Goal: Task Accomplishment & Management: Complete application form

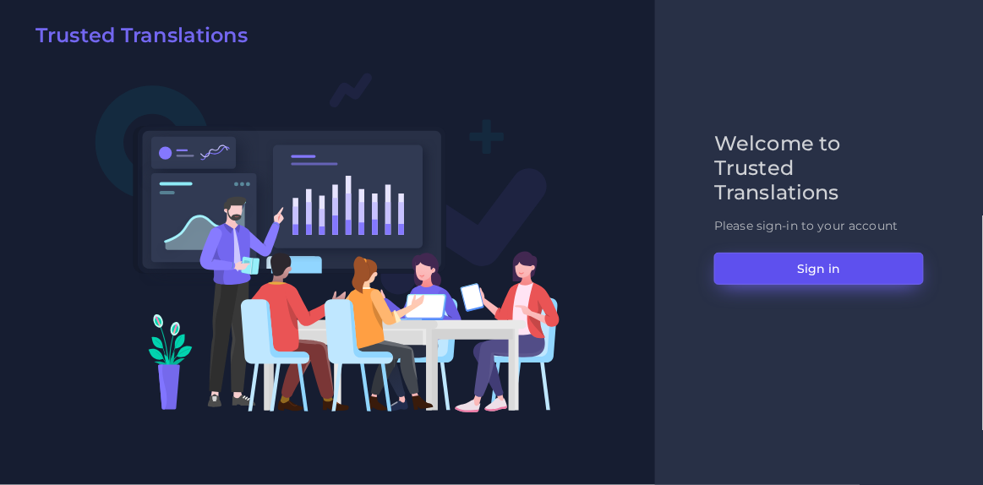
click at [776, 265] on button "Sign in" at bounding box center [819, 269] width 210 height 32
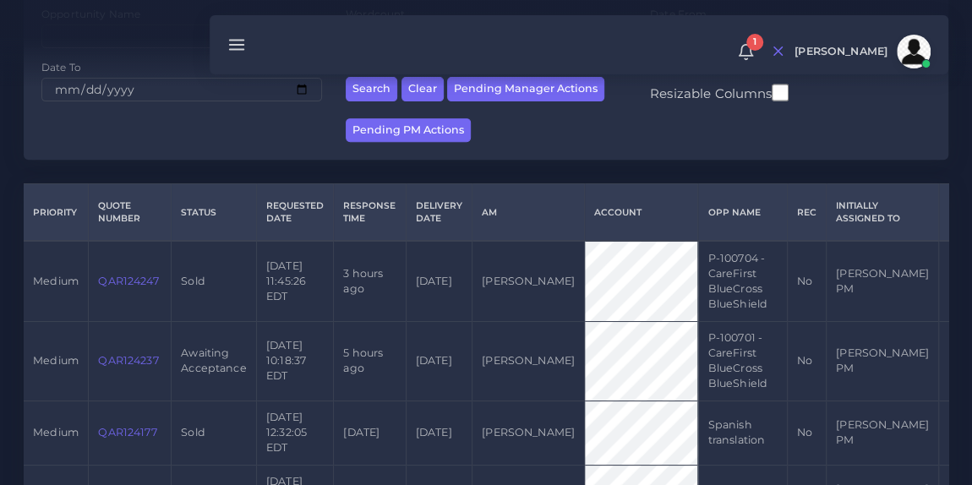
scroll to position [290, 0]
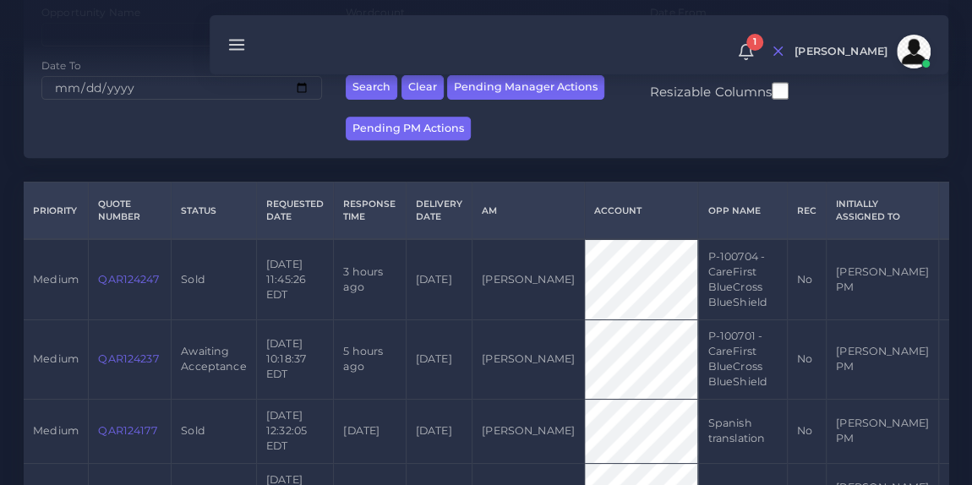
click at [121, 356] on link "QAR124237" at bounding box center [128, 359] width 60 height 13
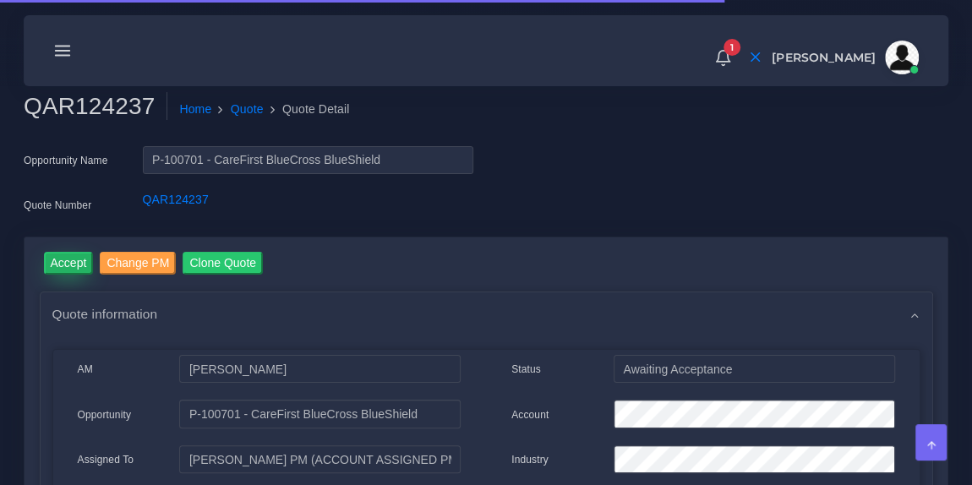
click at [70, 264] on input "Accept" at bounding box center [69, 263] width 50 height 23
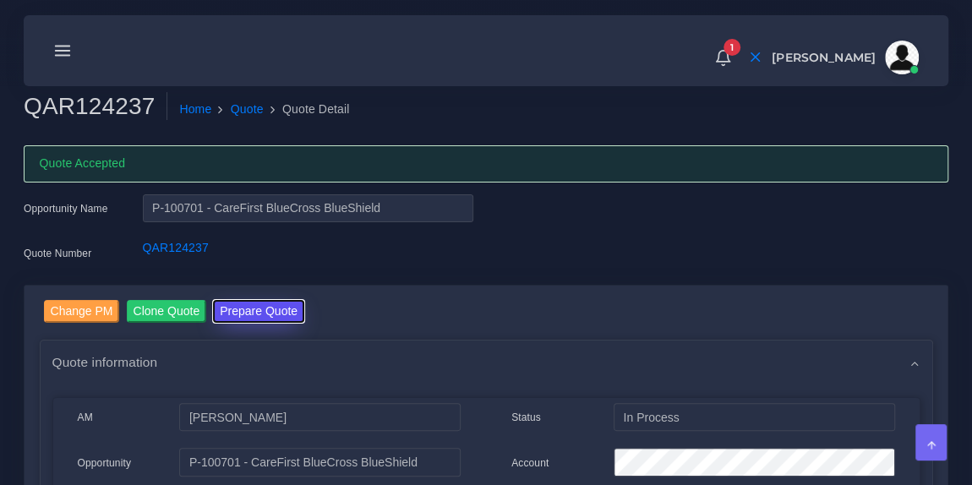
click at [264, 312] on button "Prepare Quote" at bounding box center [258, 311] width 91 height 23
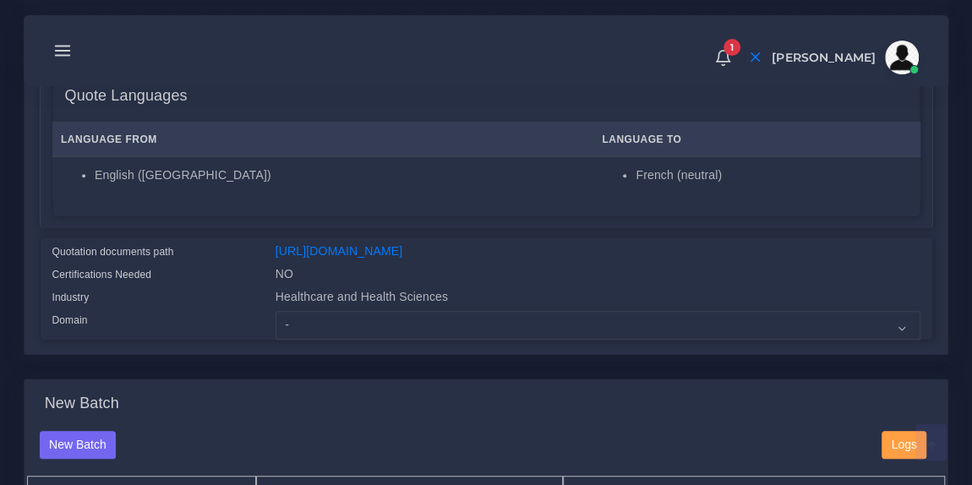
scroll to position [304, 0]
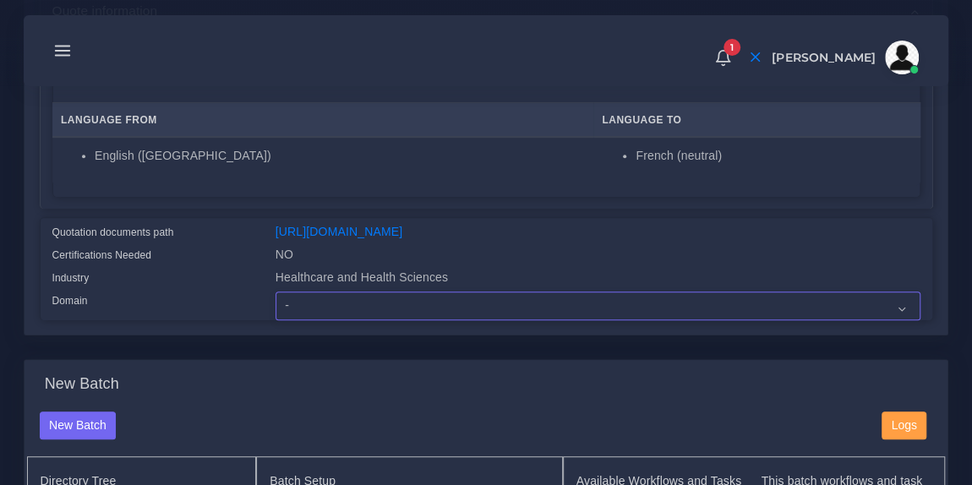
click at [371, 316] on select "- Advertising and Media Agriculture, Forestry and Fishing Architecture, Buildin…" at bounding box center [598, 306] width 645 height 29
select select "Healthcare and Health Sciences"
click at [276, 302] on select "- Advertising and Media Agriculture, Forestry and Fishing Architecture, Buildin…" at bounding box center [598, 306] width 645 height 29
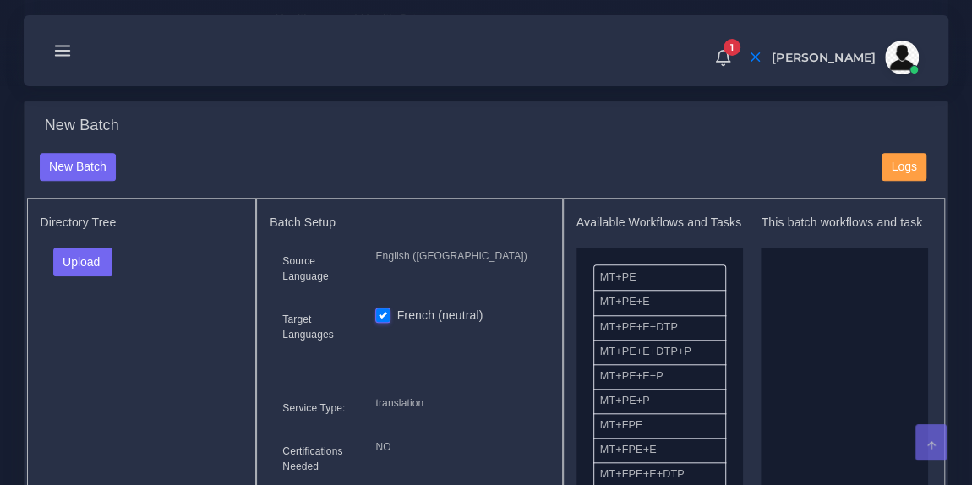
scroll to position [594, 0]
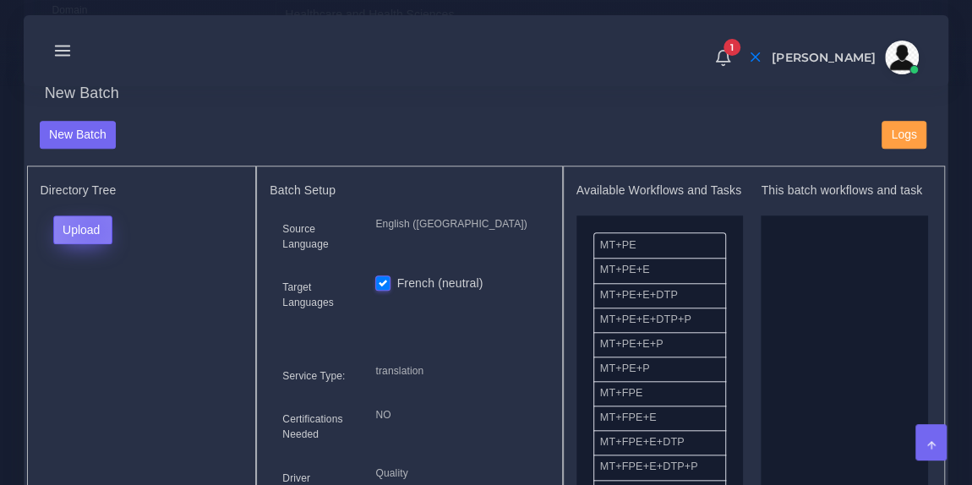
click at [92, 239] on button "Upload" at bounding box center [83, 230] width 60 height 29
click at [101, 304] on label "Files" at bounding box center [112, 292] width 117 height 21
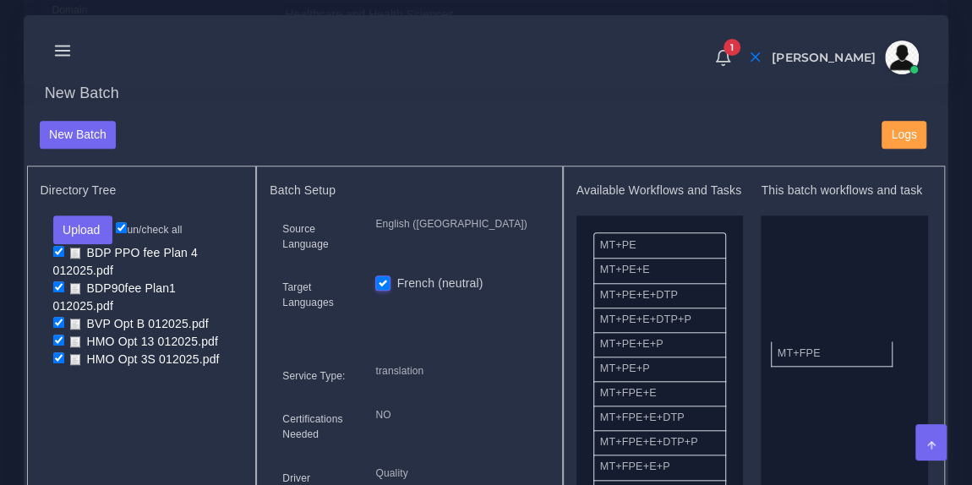
drag, startPoint x: 668, startPoint y: 406, endPoint x: 846, endPoint y: 355, distance: 184.7
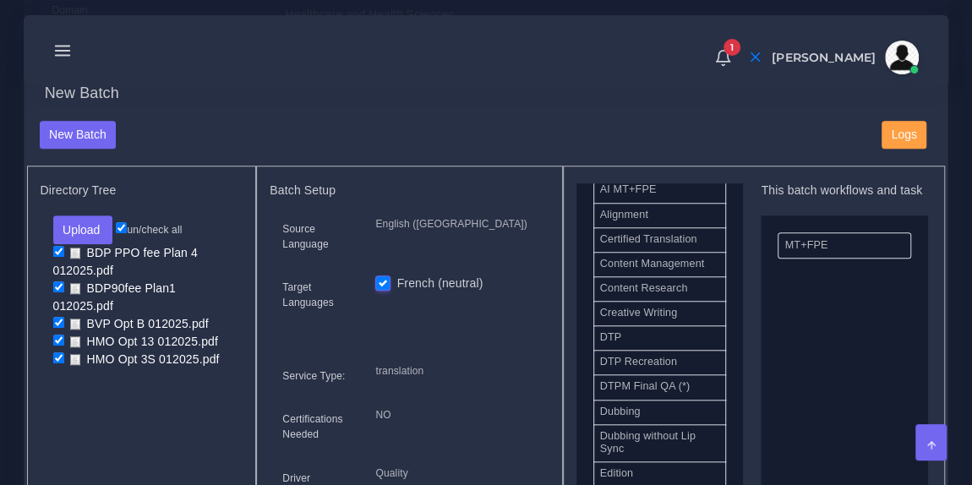
scroll to position [474, 0]
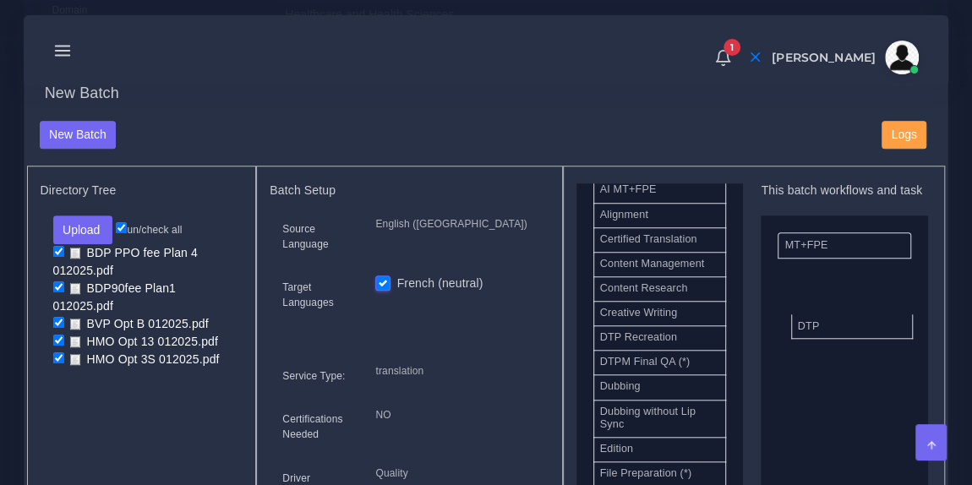
drag, startPoint x: 663, startPoint y: 354, endPoint x: 866, endPoint y: 338, distance: 203.6
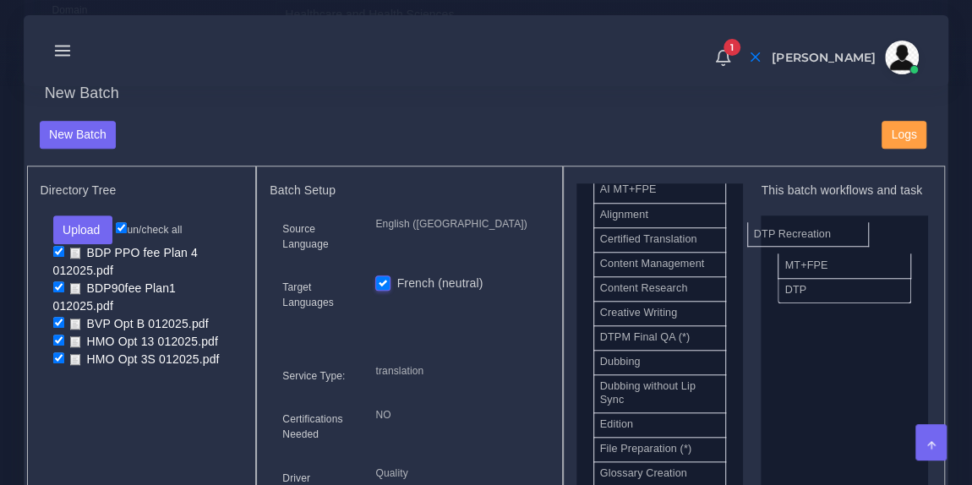
drag, startPoint x: 695, startPoint y: 353, endPoint x: 849, endPoint y: 244, distance: 188.6
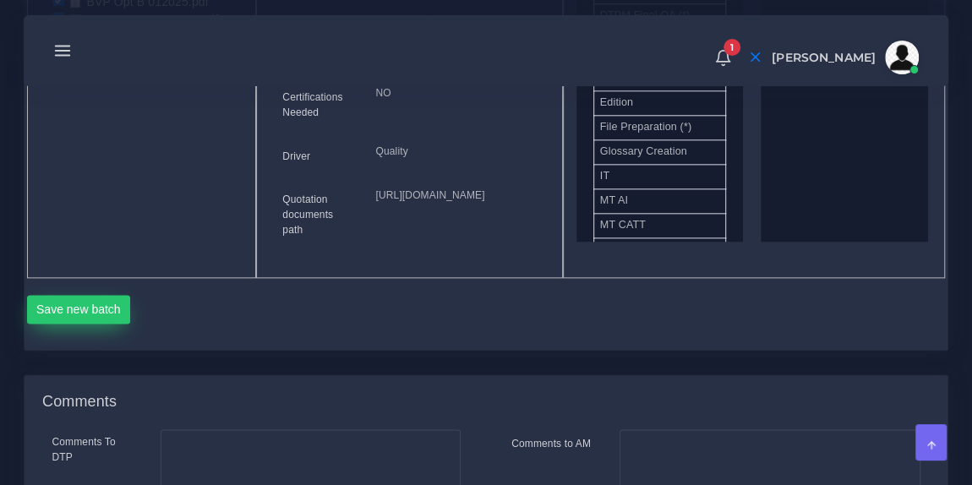
scroll to position [921, 0]
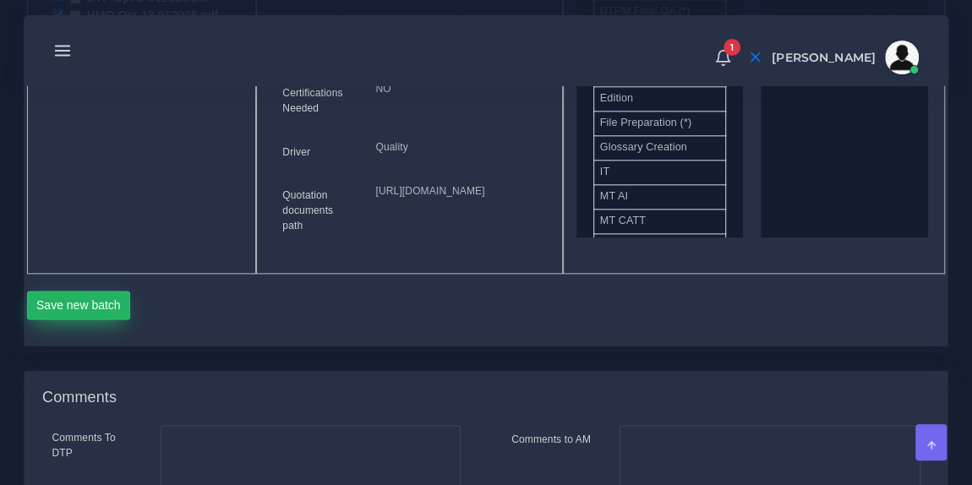
click at [100, 320] on button "Save new batch" at bounding box center [79, 305] width 104 height 29
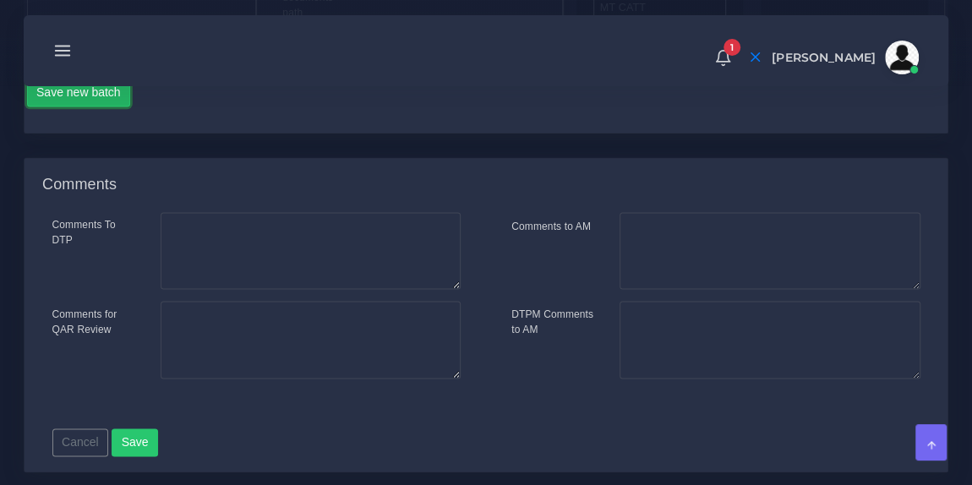
scroll to position [1136, 0]
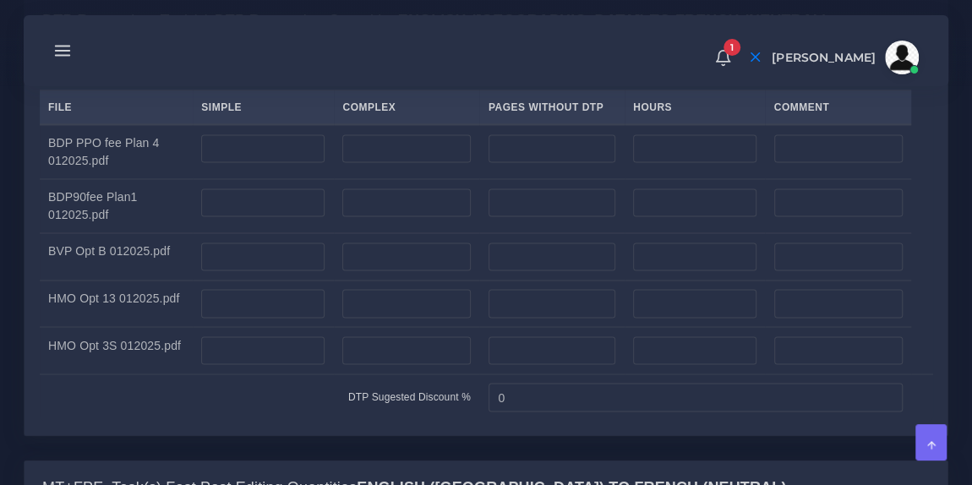
scroll to position [1344, 0]
click at [286, 161] on input "number" at bounding box center [262, 147] width 123 height 29
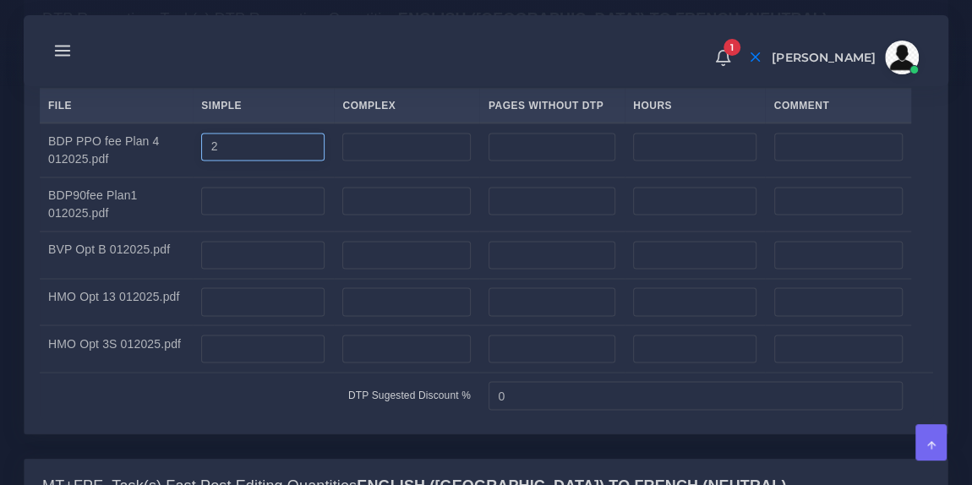
type input "2"
click at [276, 216] on input "number" at bounding box center [262, 201] width 123 height 29
type input "2"
click at [271, 270] on input "number" at bounding box center [262, 255] width 123 height 29
type input "4"
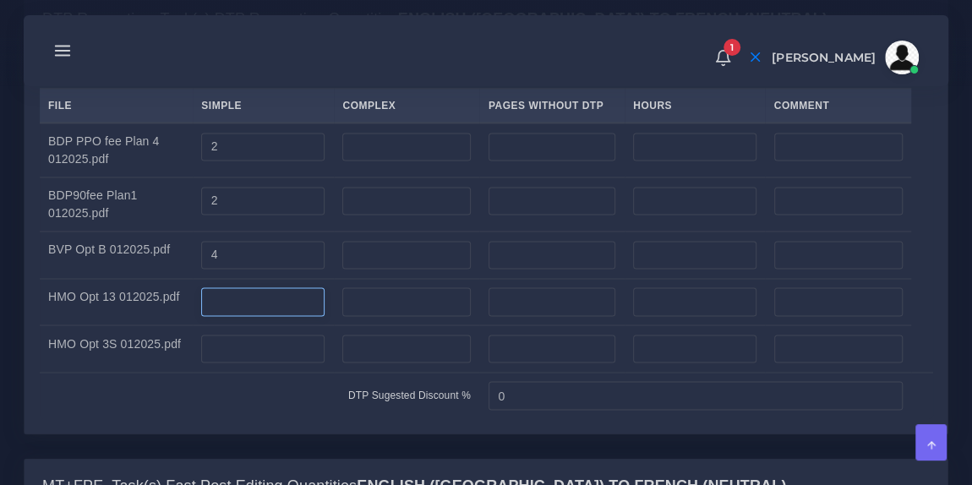
click at [273, 316] on input "number" at bounding box center [262, 301] width 123 height 29
type input "7"
click at [265, 364] on input "number" at bounding box center [262, 349] width 123 height 29
click at [255, 316] on input "7" at bounding box center [262, 301] width 123 height 29
type input "3"
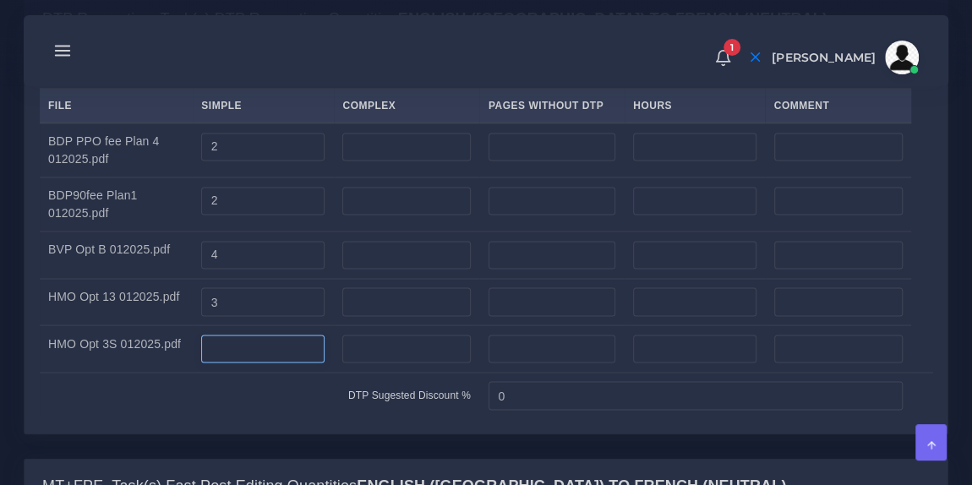
click at [241, 364] on input "number" at bounding box center [262, 349] width 123 height 29
type input "7"
click at [364, 145] on div "Split Quantity Split! File Simple Complex Pages Without DTP Hours Comment 2 2" at bounding box center [487, 240] width 894 height 358
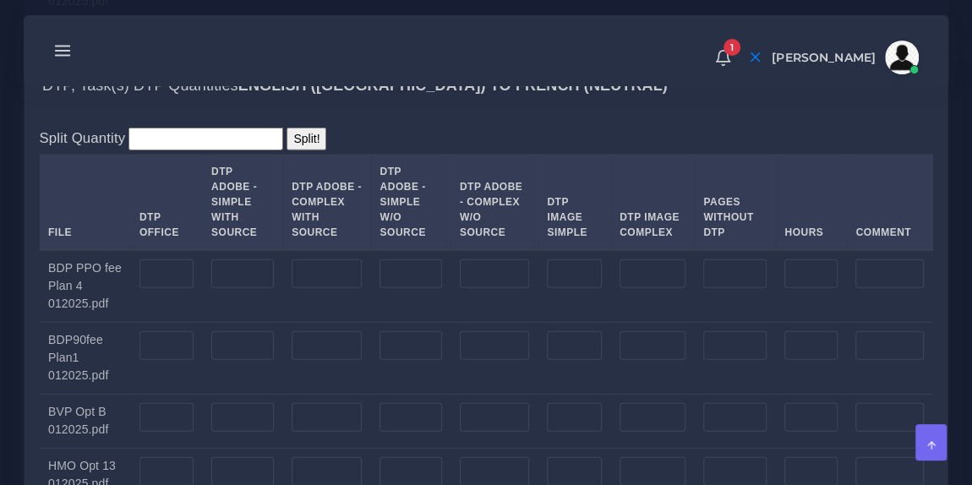
scroll to position [2224, 0]
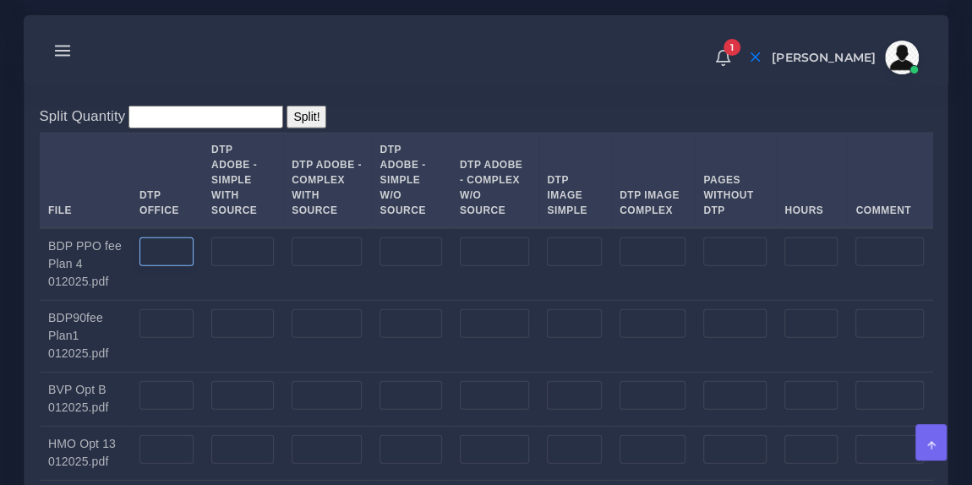
click at [171, 266] on input "number" at bounding box center [167, 252] width 54 height 29
type input "2"
click at [167, 338] on input "number" at bounding box center [167, 323] width 54 height 29
type input "2"
click at [177, 410] on input "number" at bounding box center [167, 395] width 54 height 29
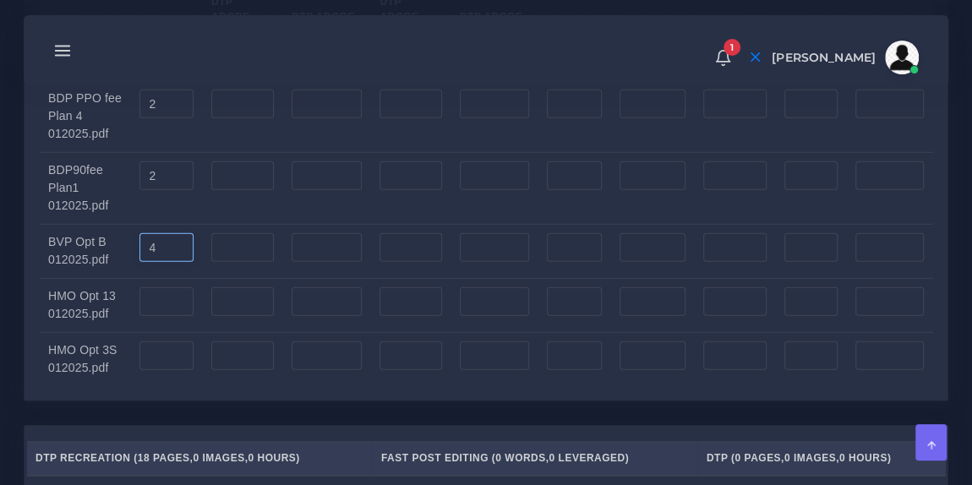
scroll to position [2373, 0]
type input "4"
click at [164, 315] on input "number" at bounding box center [167, 301] width 54 height 29
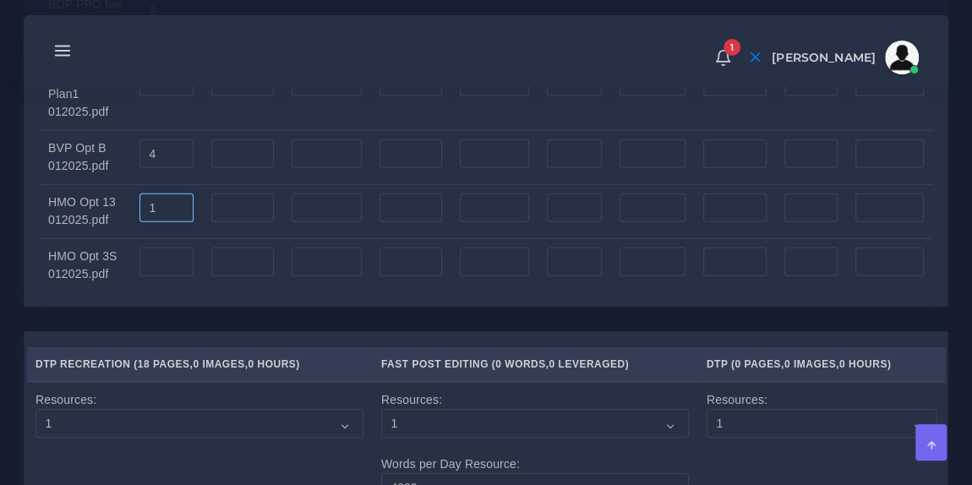
type input "1"
click at [157, 276] on input "number" at bounding box center [167, 262] width 54 height 29
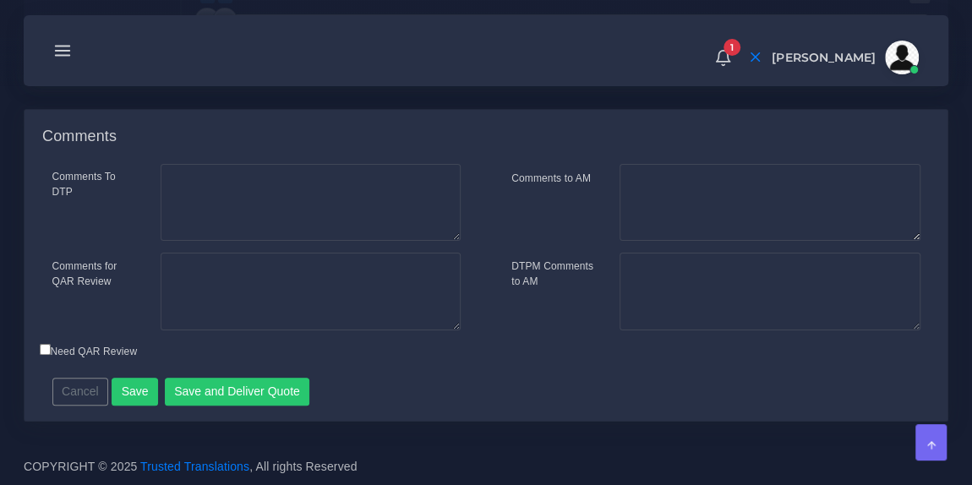
scroll to position [3301, 0]
type input "7"
click at [114, 400] on button "Save" at bounding box center [135, 392] width 47 height 29
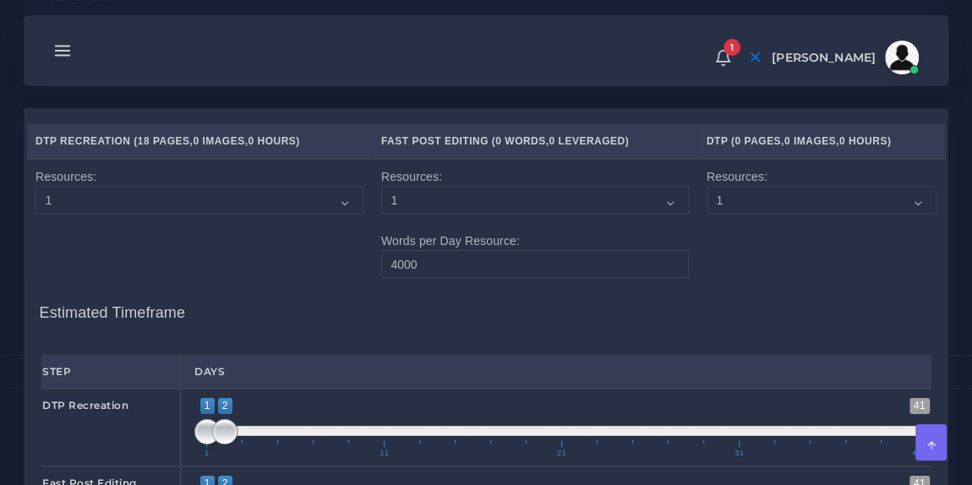
scroll to position [2529, 0]
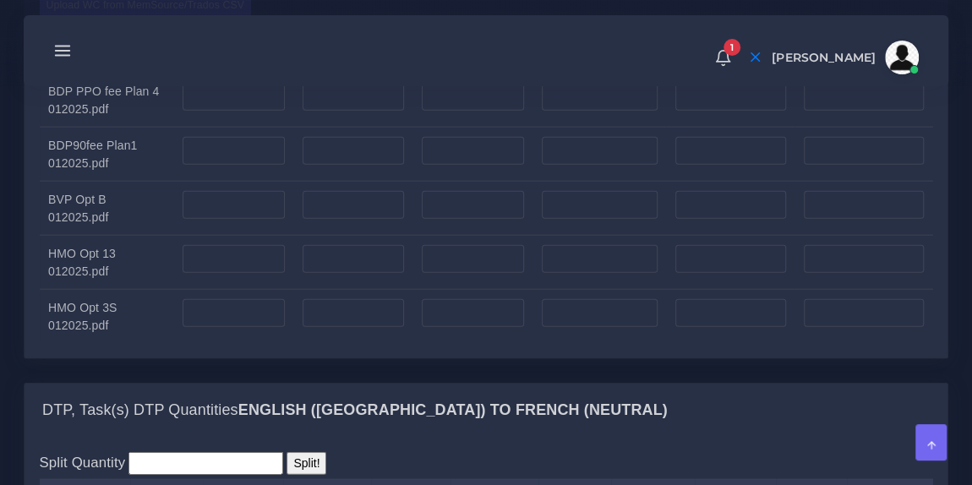
scroll to position [1930, 0]
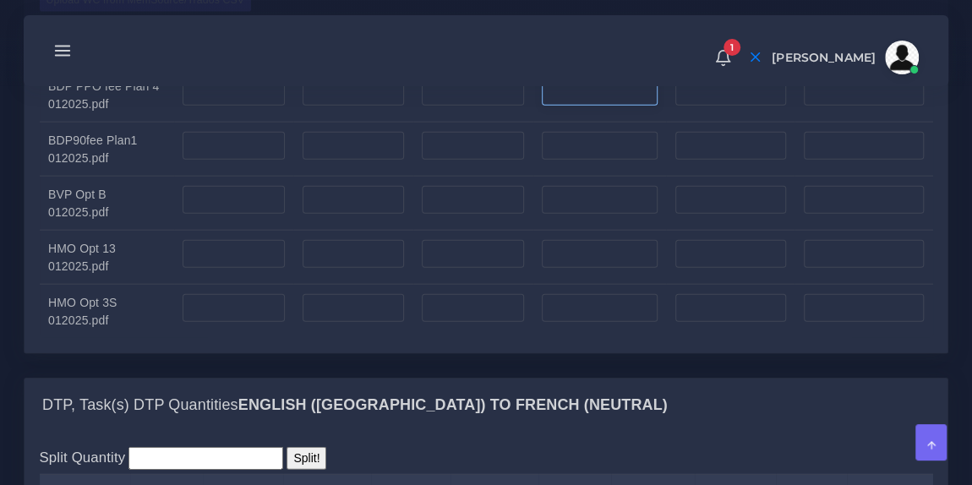
click at [583, 107] on input "number" at bounding box center [600, 92] width 116 height 29
paste input "2012"
type input "2012"
type input "503"
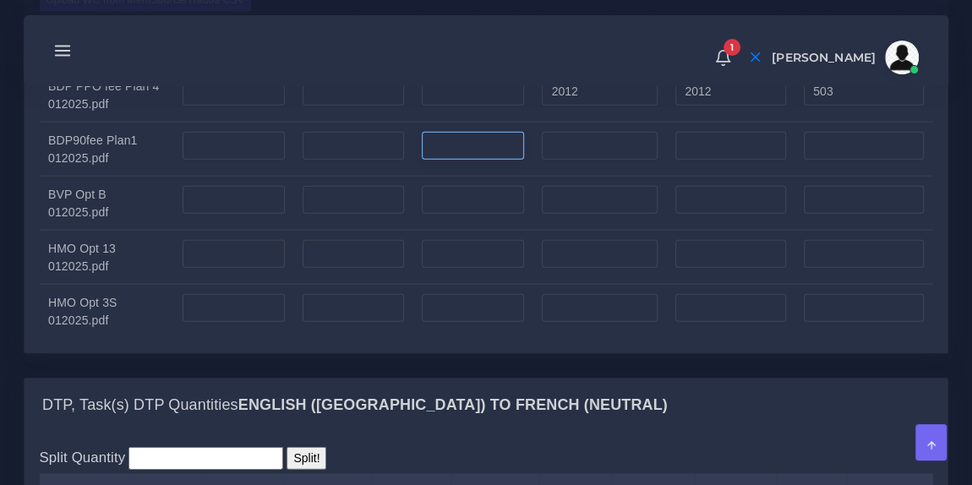
click at [479, 161] on input "number" at bounding box center [473, 146] width 102 height 29
paste input "1672"
type input "1672"
type input "418"
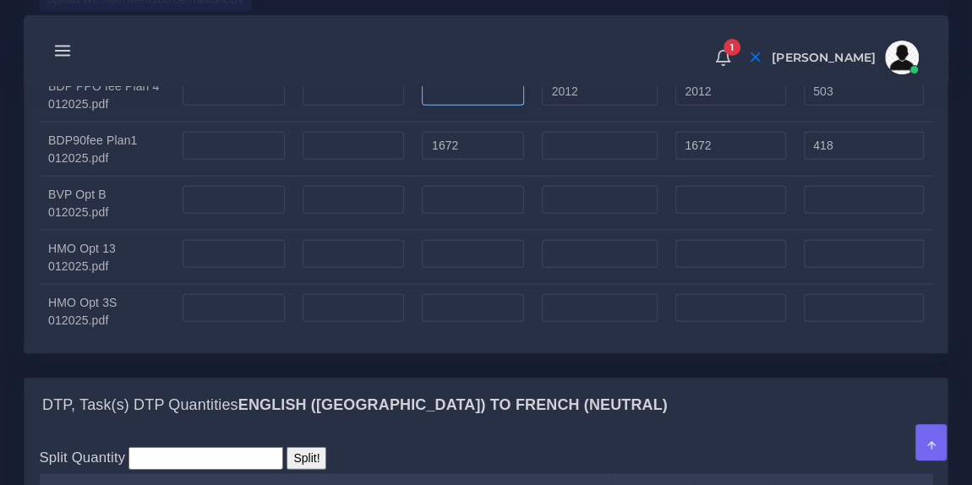
click at [463, 107] on input "number" at bounding box center [473, 92] width 102 height 29
paste input "1331"
type input "1331"
type input "3343"
type input "835"
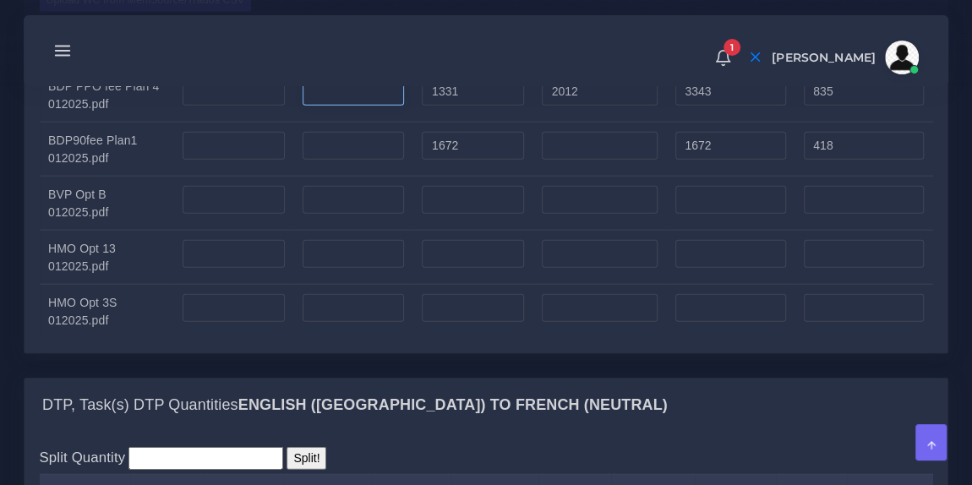
click at [353, 107] on input "number" at bounding box center [354, 92] width 102 height 29
paste input "846"
type input "846"
type input "4189"
type input "1258"
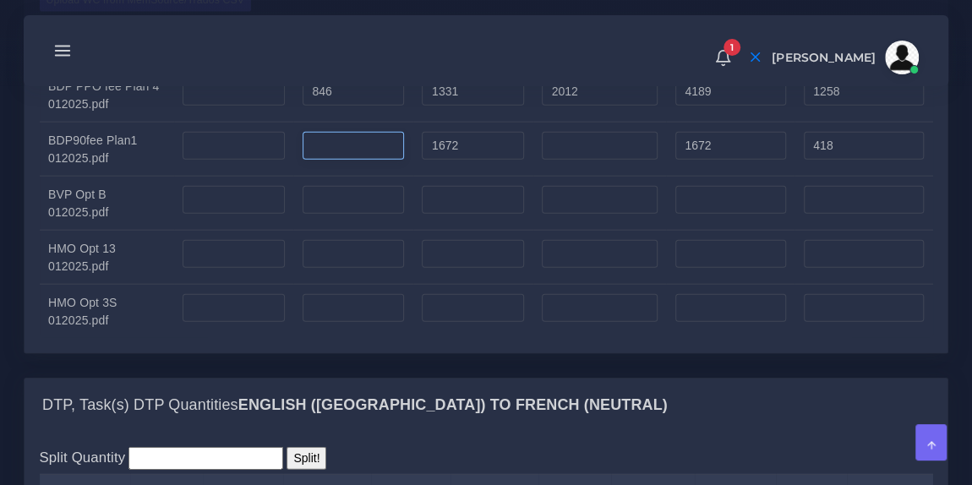
click at [345, 161] on input "number" at bounding box center [354, 146] width 102 height 29
type input "414"
type input "2086"
type input "625"
click at [347, 215] on input "number" at bounding box center [354, 200] width 102 height 29
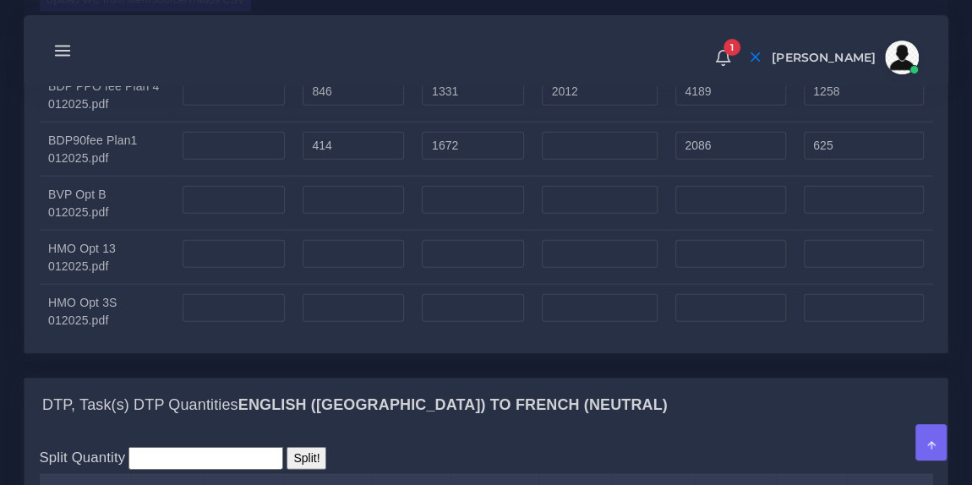
type input "0"
paste input "68"
type input "68"
type input "34"
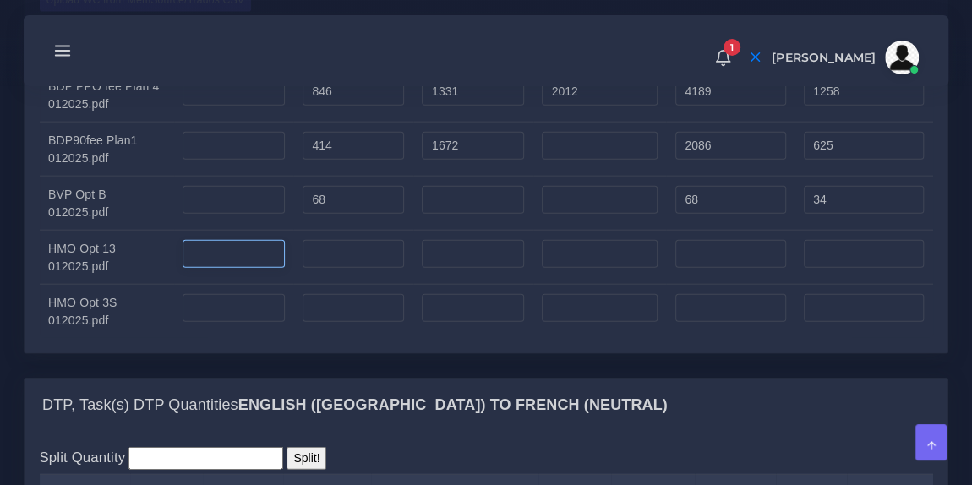
click at [239, 269] on input "number" at bounding box center [234, 254] width 102 height 29
type input "222"
click at [231, 323] on input "number" at bounding box center [234, 308] width 102 height 29
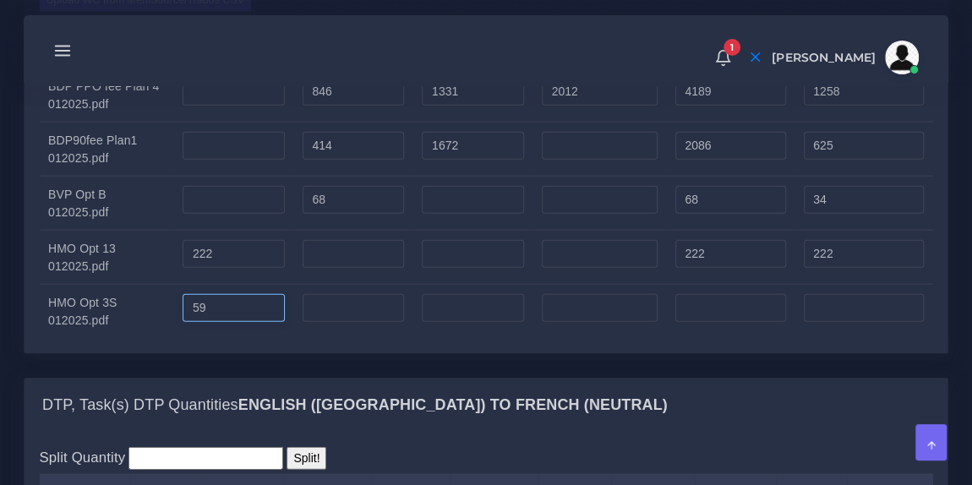
type input "59"
click at [500, 75] on div "1 Notifications 1 New Driver Update: Extra Quality renamed to Quality Changed" at bounding box center [486, 50] width 901 height 59
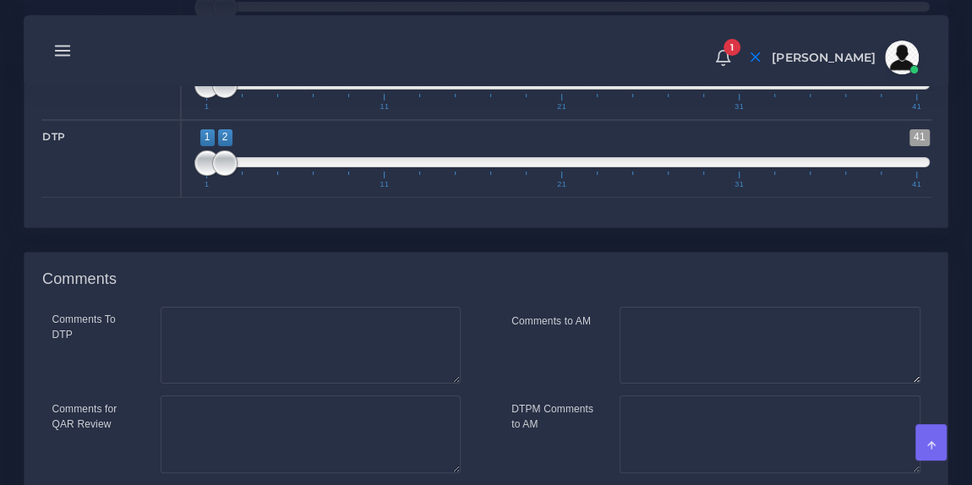
scroll to position [3347, 0]
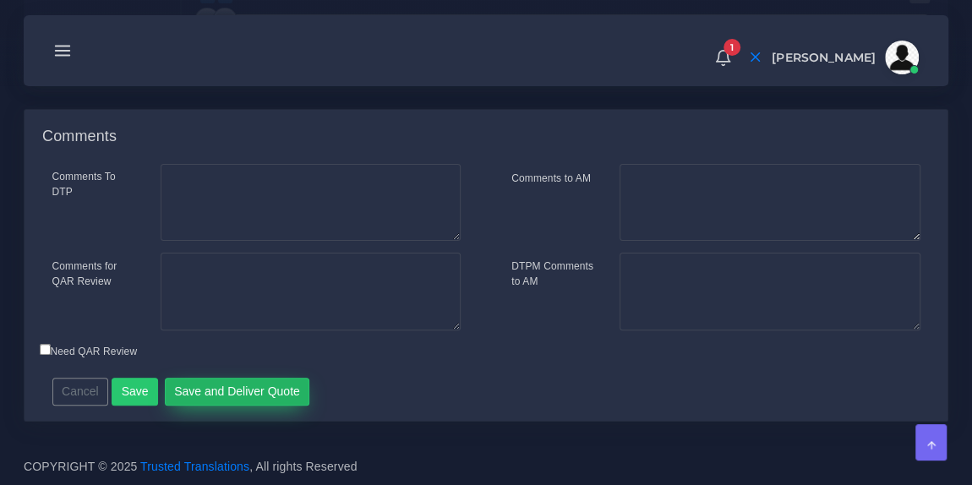
click at [244, 396] on button "Save and Deliver Quote" at bounding box center [237, 392] width 145 height 29
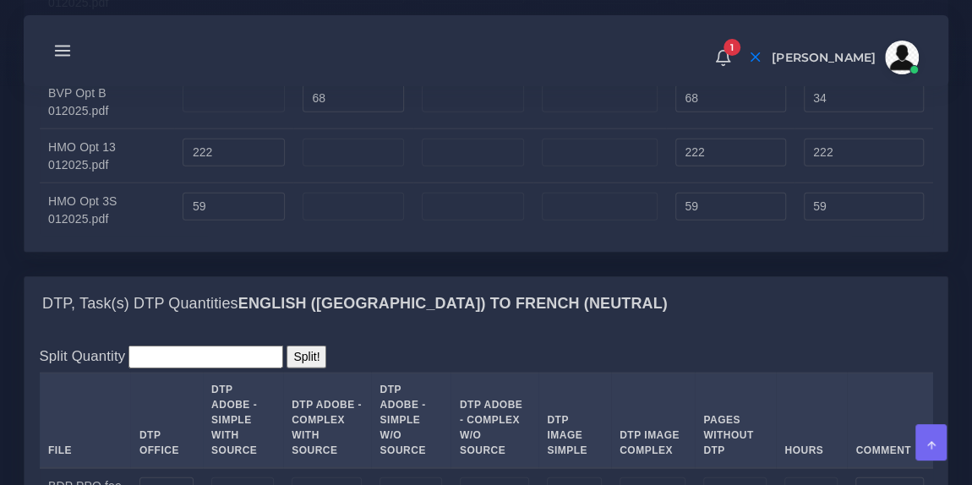
scroll to position [2028, 0]
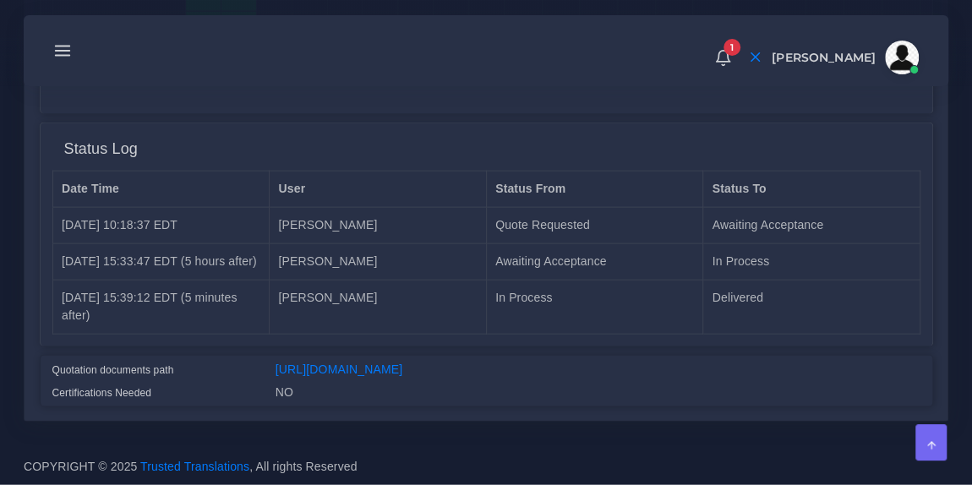
scroll to position [1767, 0]
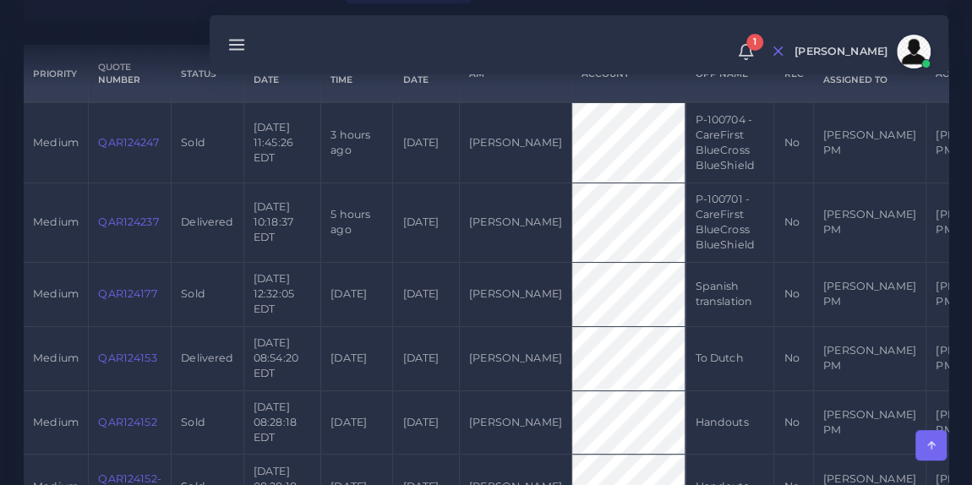
scroll to position [426, 0]
click at [131, 222] on link "QAR124237" at bounding box center [128, 222] width 60 height 13
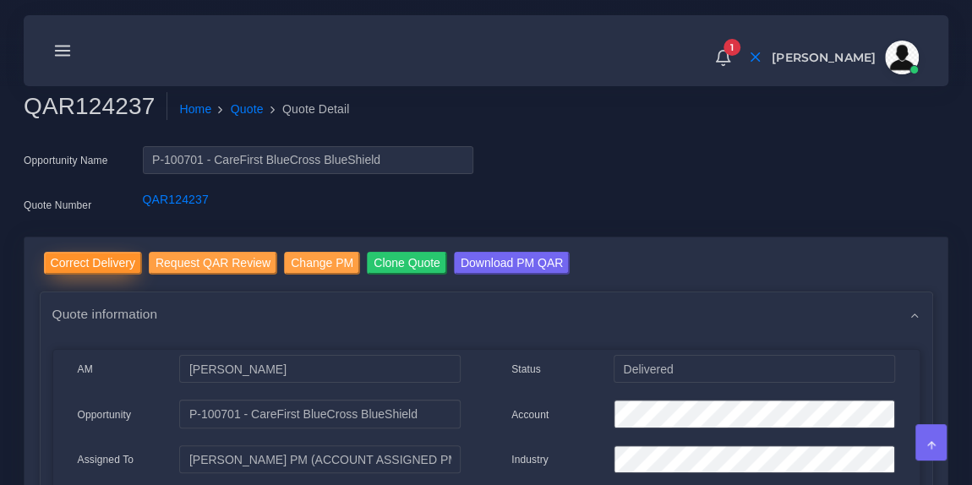
click at [118, 255] on input "Correct Delivery" at bounding box center [93, 263] width 98 height 23
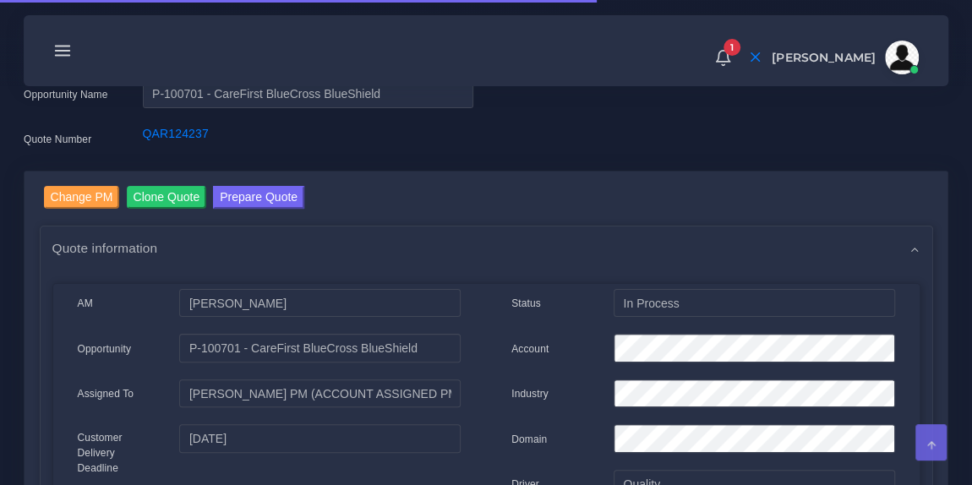
scroll to position [68, 0]
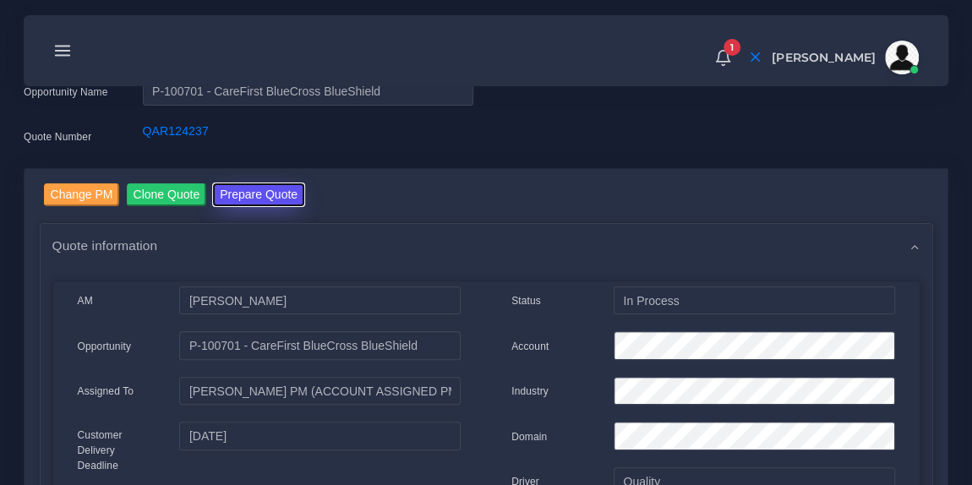
click at [256, 194] on button "Prepare Quote" at bounding box center [258, 194] width 91 height 23
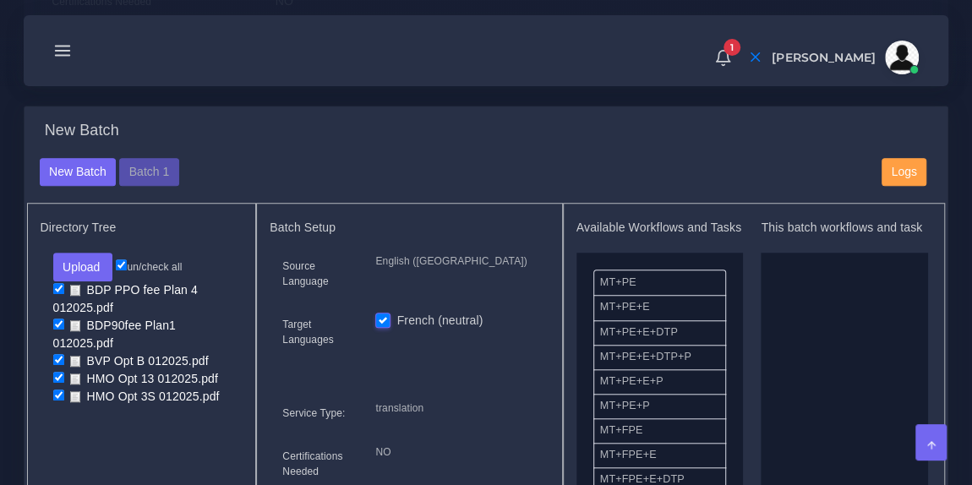
scroll to position [557, 0]
click at [149, 183] on button "Batch 1" at bounding box center [148, 172] width 59 height 29
click at [145, 183] on button "Batch 1" at bounding box center [148, 172] width 59 height 29
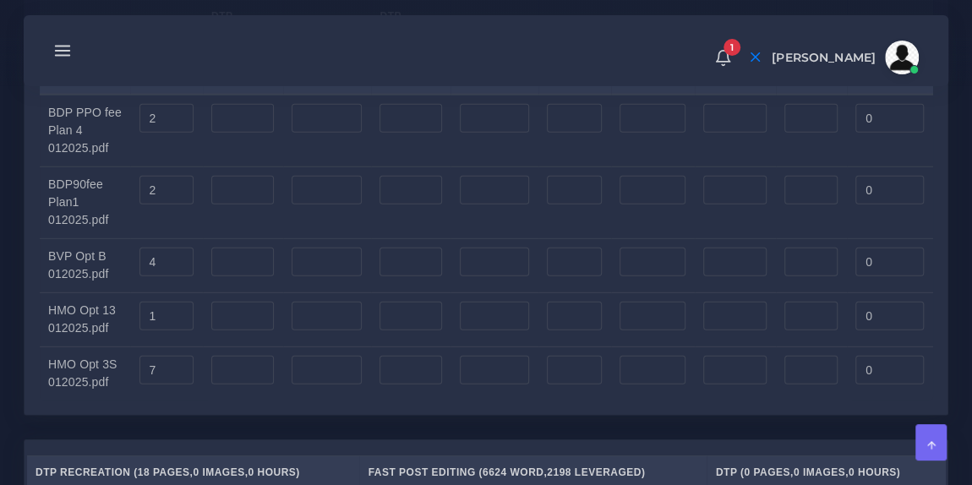
scroll to position [2379, 0]
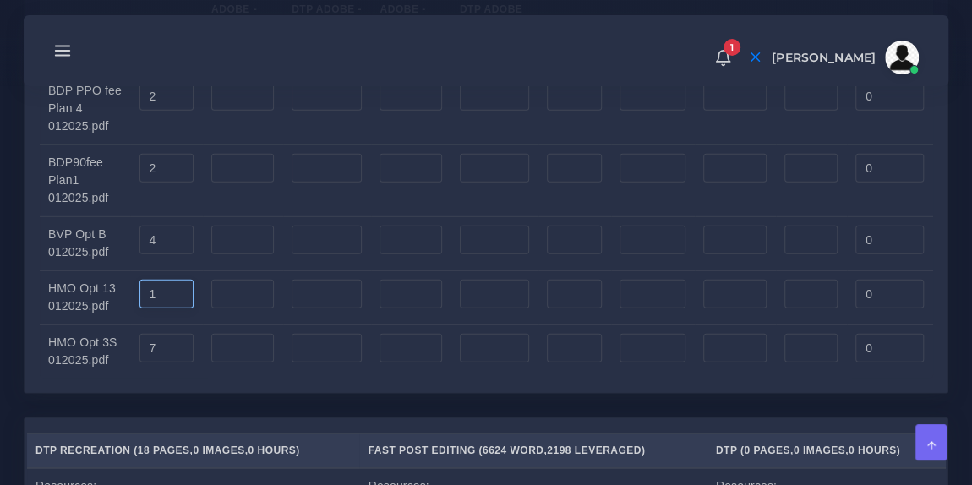
click at [171, 309] on input "1" at bounding box center [167, 294] width 54 height 29
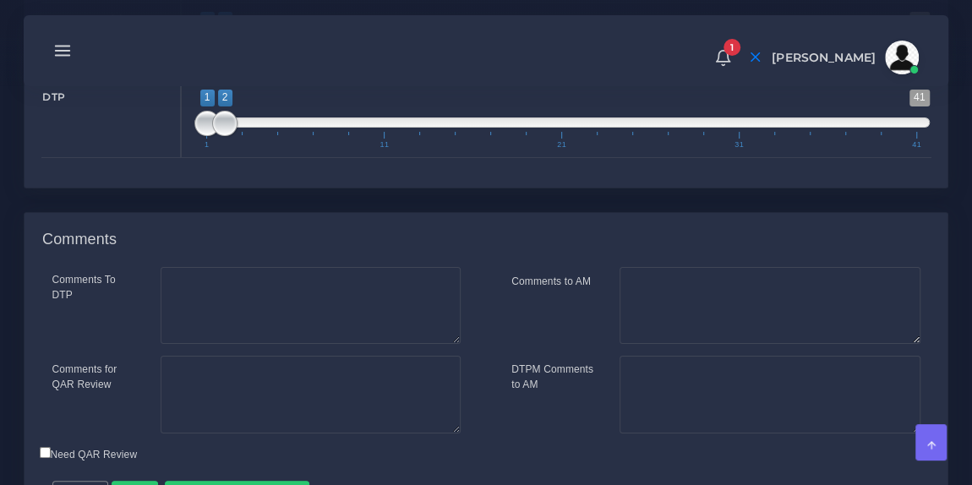
scroll to position [3301, 0]
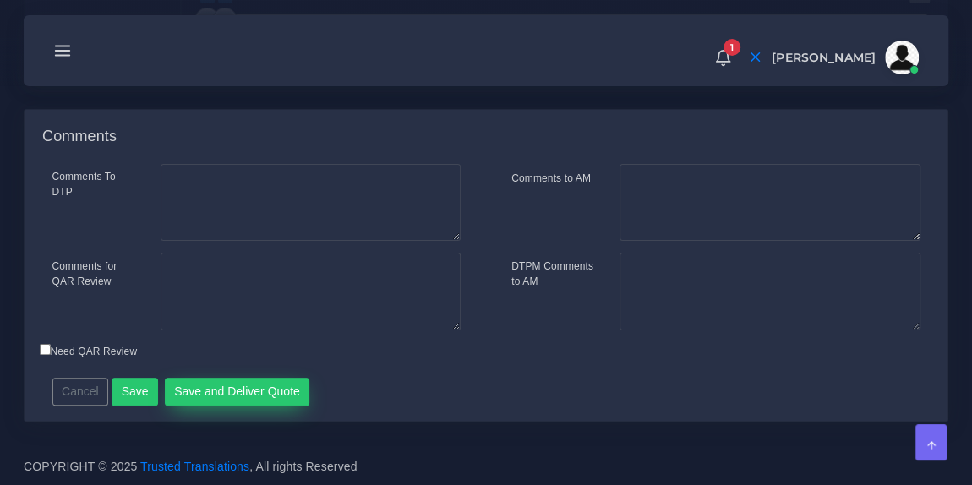
type input "2"
click at [218, 389] on button "Save and Deliver Quote" at bounding box center [237, 392] width 145 height 29
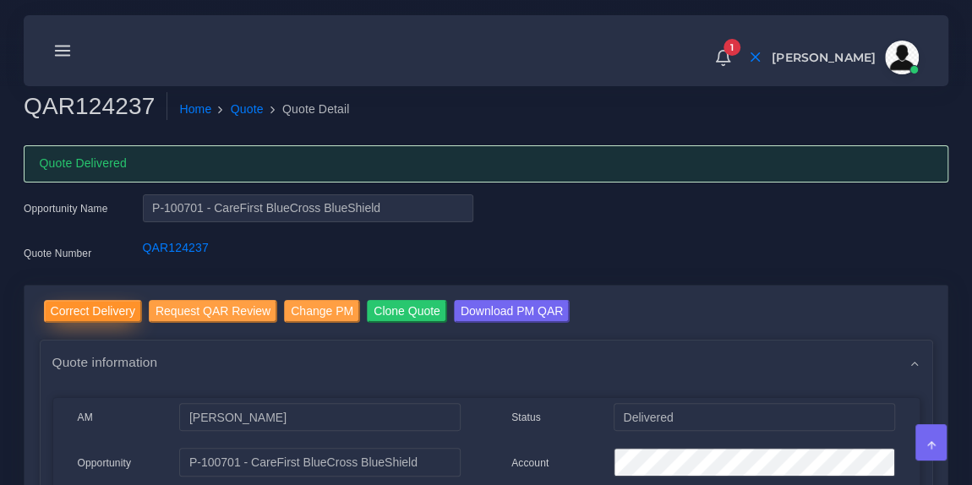
click at [101, 312] on input "Correct Delivery" at bounding box center [93, 311] width 98 height 23
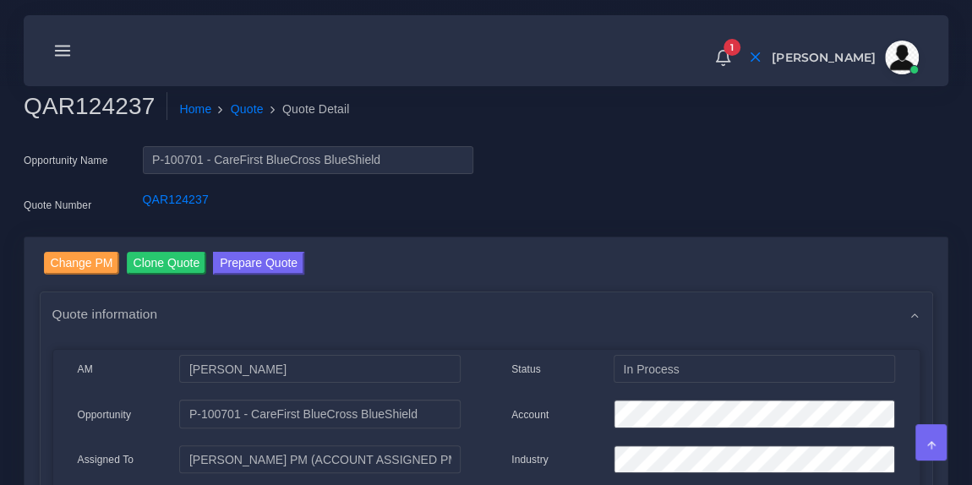
click at [360, 47] on div "1 Notifications 1 New Driver Update: Extra Quality renamed to Quality Changed" at bounding box center [486, 50] width 901 height 59
click at [281, 258] on button "Prepare Quote" at bounding box center [258, 263] width 91 height 23
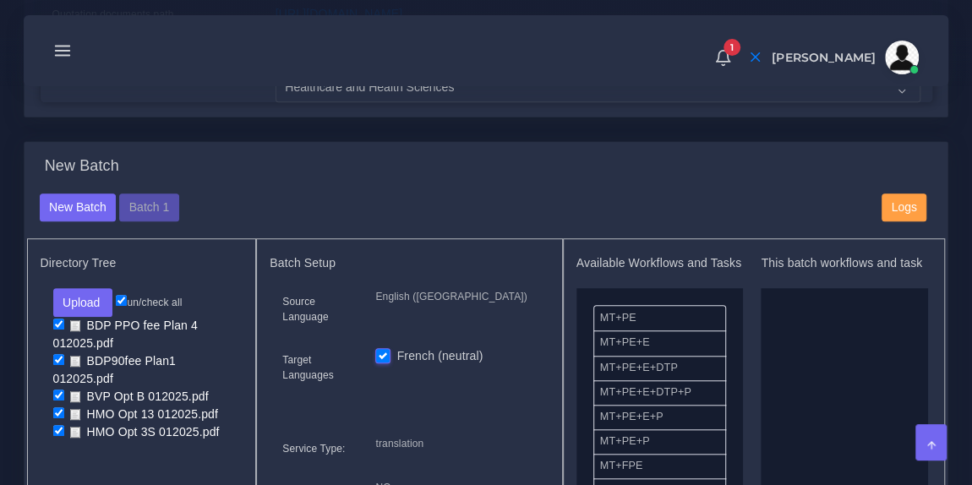
scroll to position [515, 0]
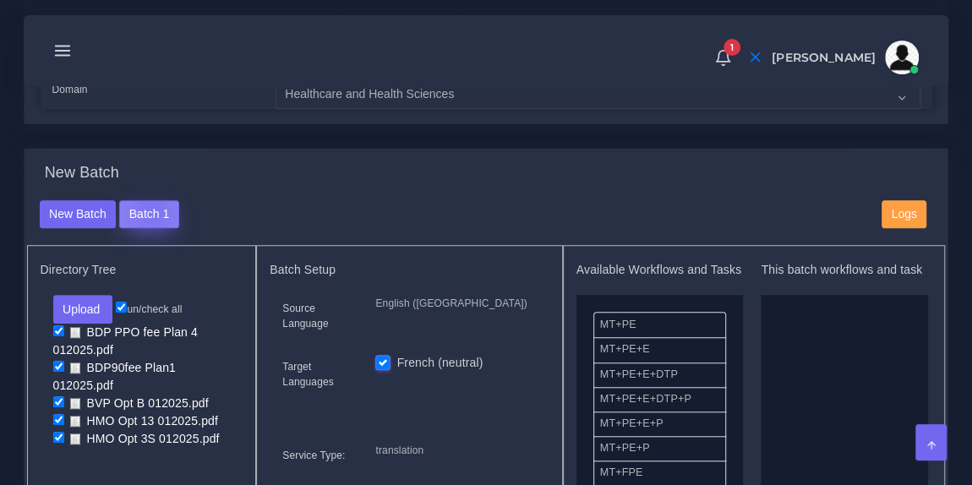
click at [149, 223] on button "Batch 1" at bounding box center [148, 214] width 59 height 29
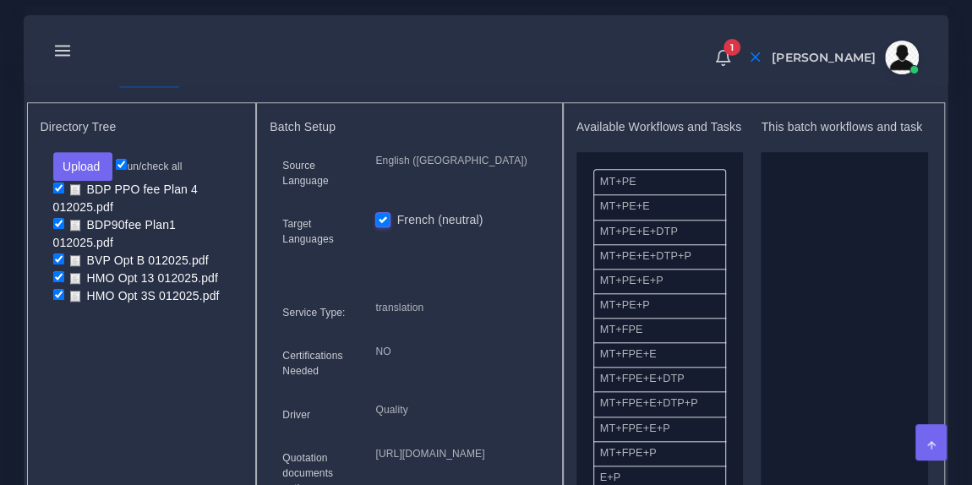
scroll to position [659, 0]
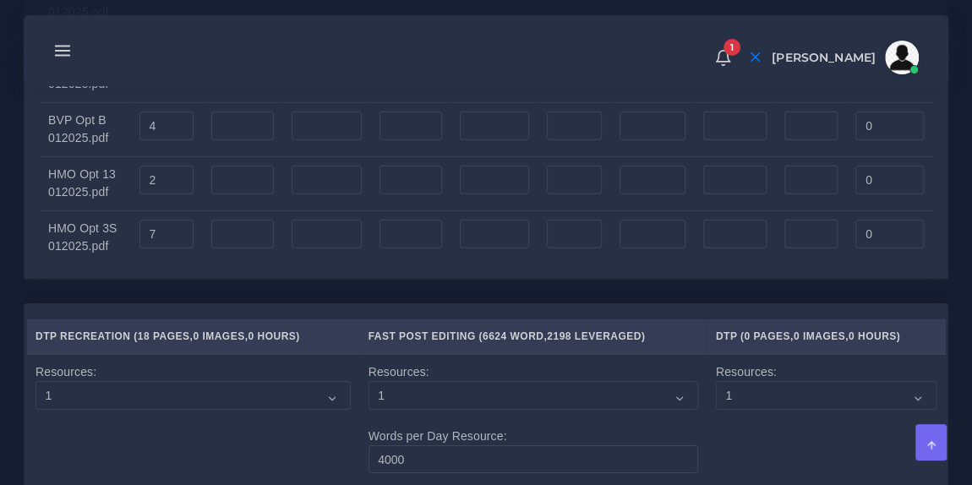
scroll to position [2492, 0]
click at [169, 196] on input "2" at bounding box center [167, 181] width 54 height 29
type input "3"
click at [225, 281] on div "Split Quantity Split! File DTP Office DTP Adobe - Simple With Source DTP Adobe …" at bounding box center [486, 51] width 923 height 458
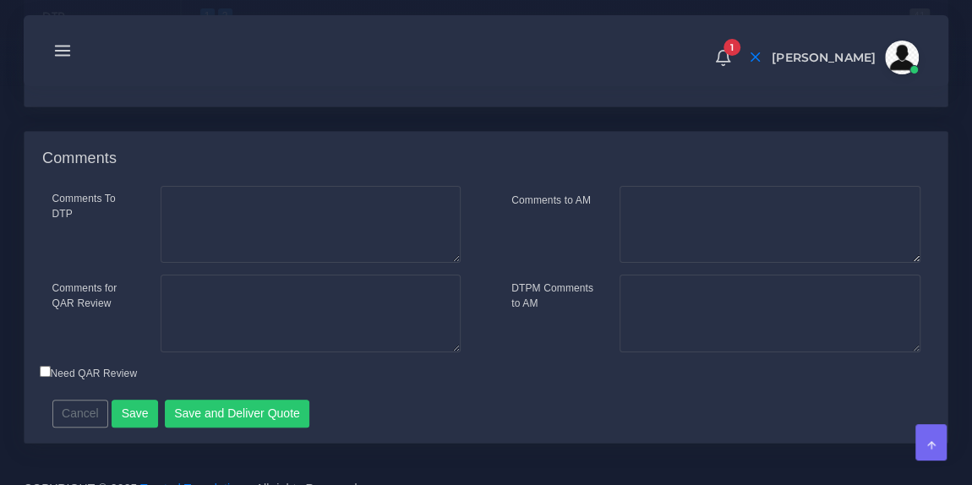
scroll to position [3301, 0]
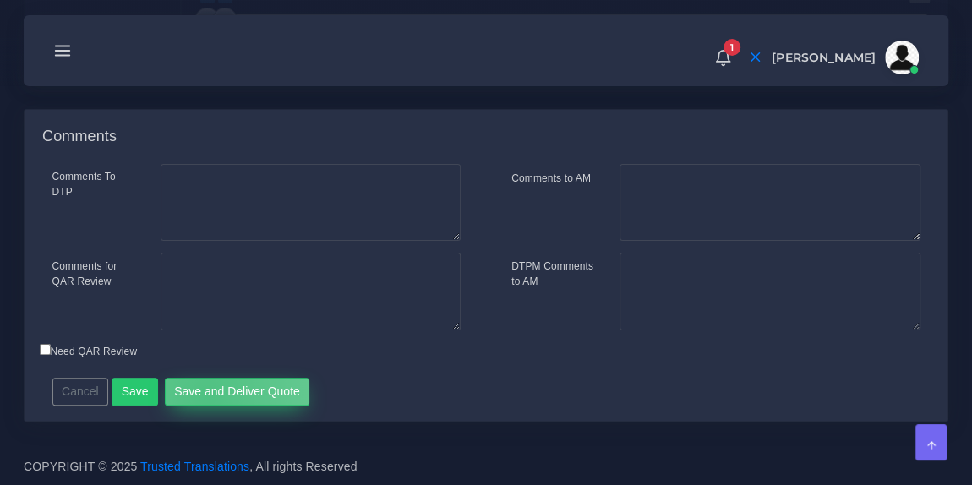
click at [200, 396] on button "Save and Deliver Quote" at bounding box center [237, 392] width 145 height 29
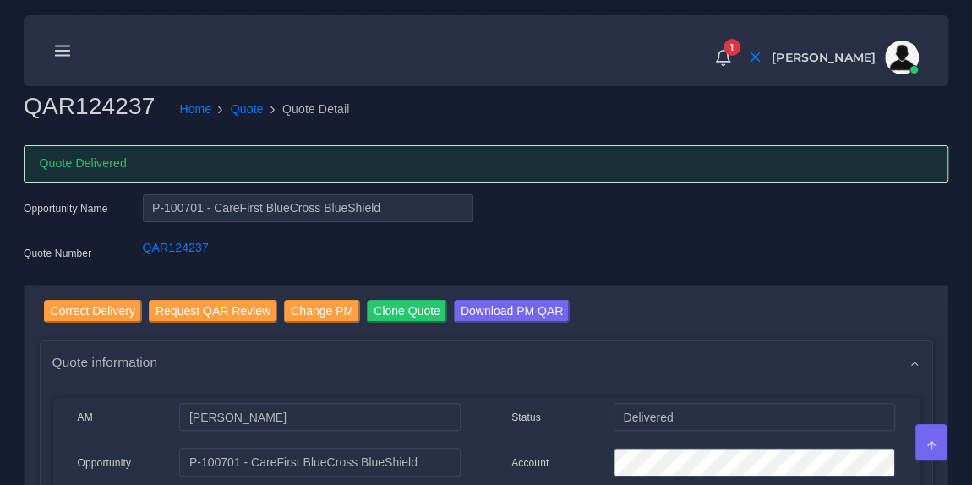
click at [67, 52] on icon at bounding box center [62, 50] width 19 height 19
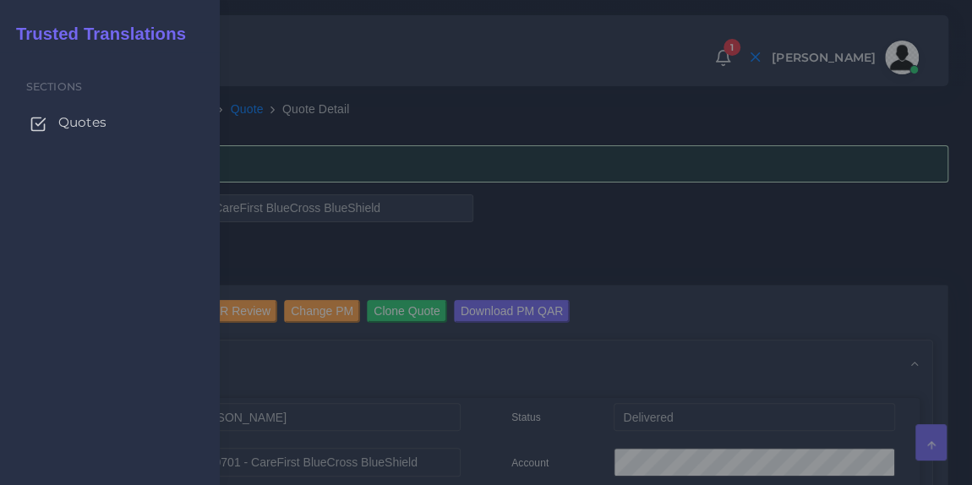
click at [78, 128] on span "Quotes" at bounding box center [82, 122] width 48 height 19
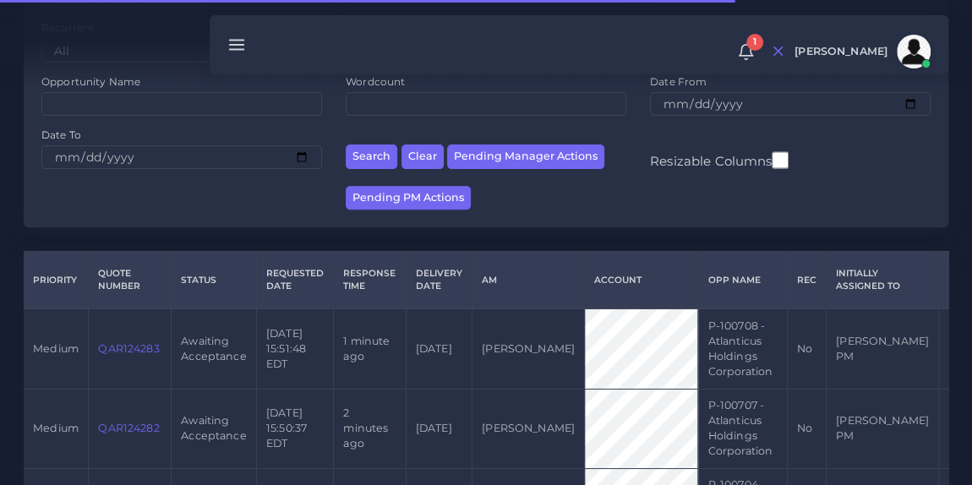
scroll to position [222, 0]
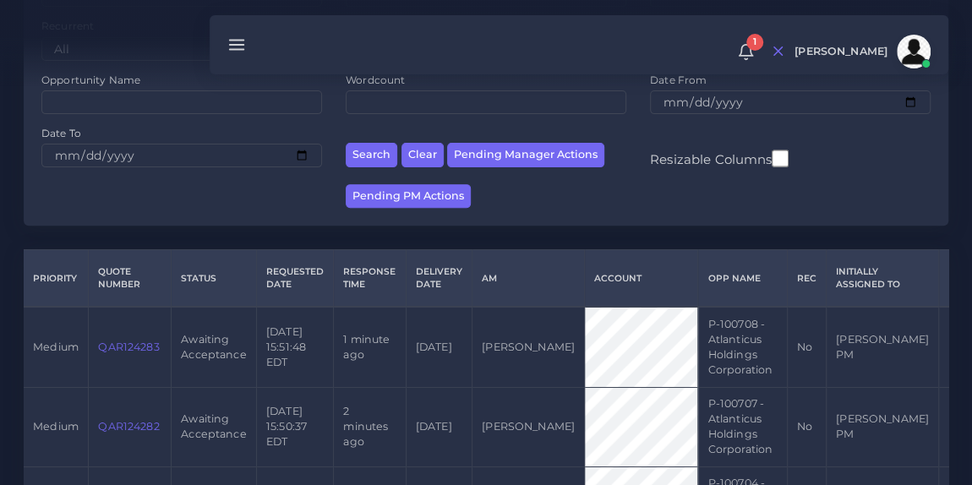
click at [121, 428] on link "QAR124282" at bounding box center [128, 426] width 61 height 13
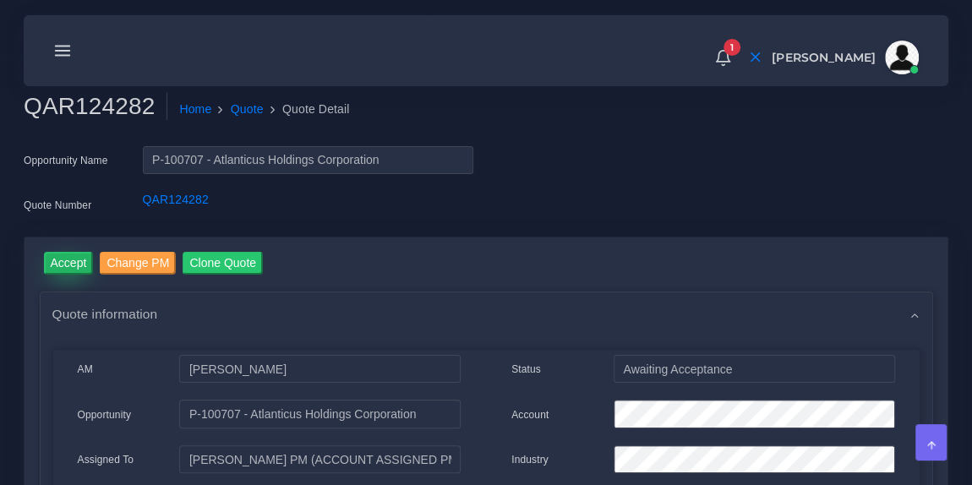
click at [48, 259] on input "Accept" at bounding box center [69, 263] width 50 height 23
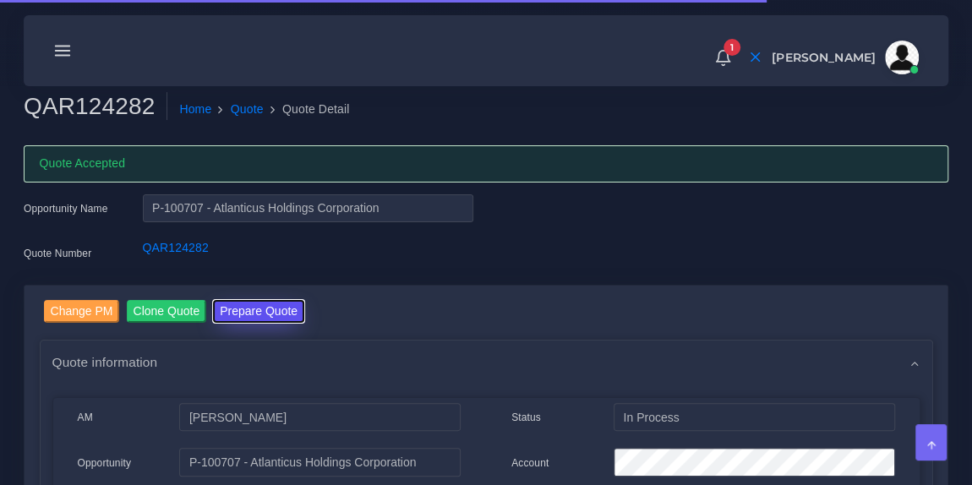
click at [240, 306] on button "Prepare Quote" at bounding box center [258, 311] width 91 height 23
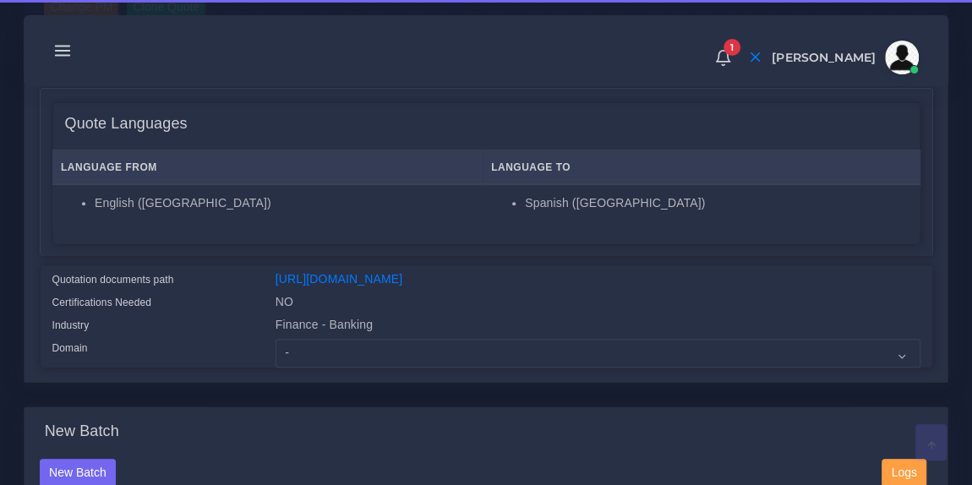
scroll to position [258, 0]
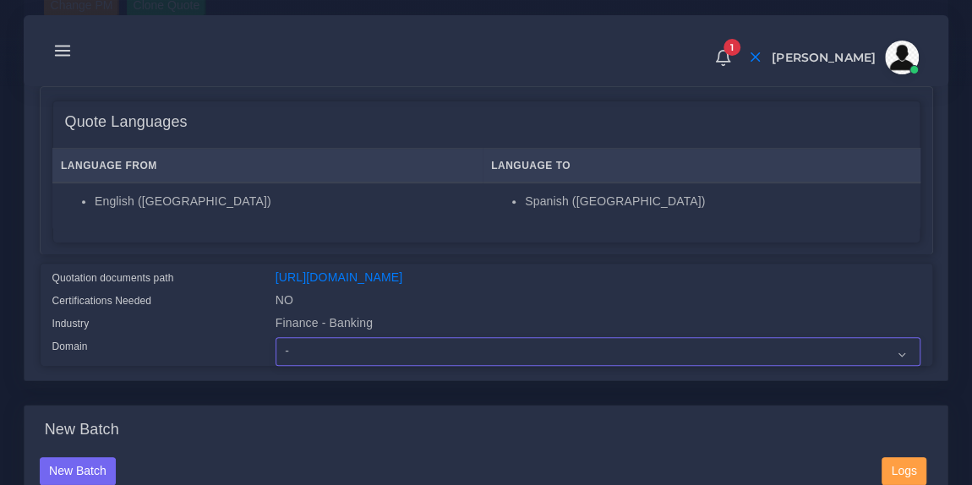
click at [334, 366] on select "- Advertising and Media Agriculture, Forestry and Fishing Architecture, Buildin…" at bounding box center [598, 351] width 645 height 29
select select "Finance - Banking"
click at [276, 348] on select "- Advertising and Media Agriculture, Forestry and Fishing Architecture, Buildin…" at bounding box center [598, 351] width 645 height 29
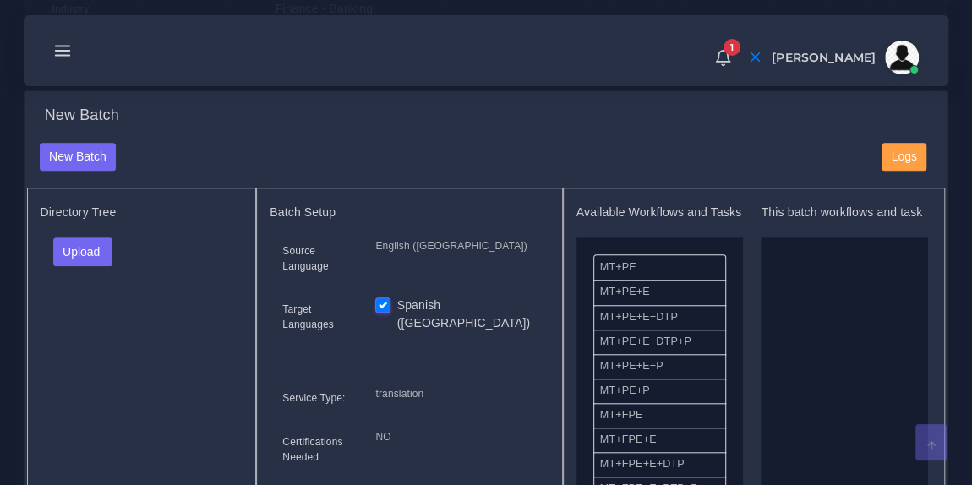
scroll to position [595, 0]
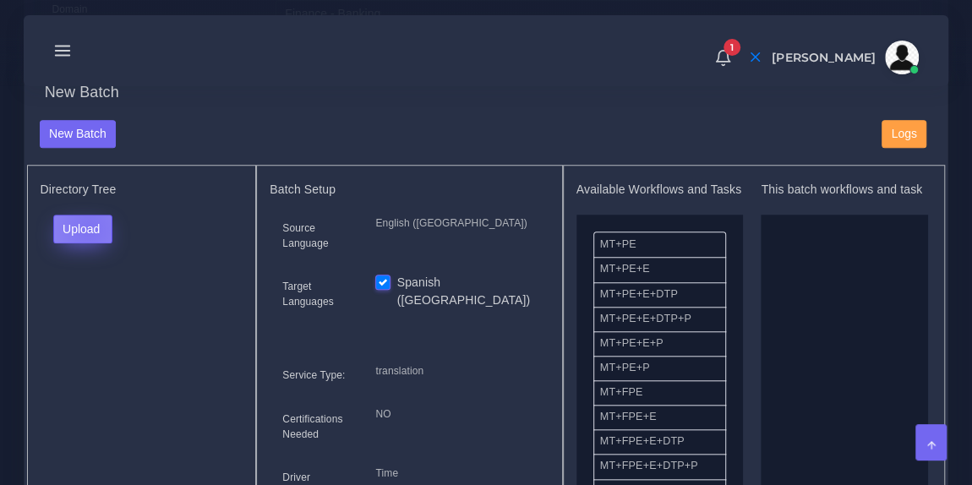
click at [88, 238] on button "Upload" at bounding box center [83, 229] width 60 height 29
click at [91, 313] on div "Folder Files" at bounding box center [112, 282] width 118 height 68
click at [93, 241] on button "Upload" at bounding box center [83, 229] width 60 height 29
click at [92, 298] on label "Files" at bounding box center [112, 292] width 117 height 21
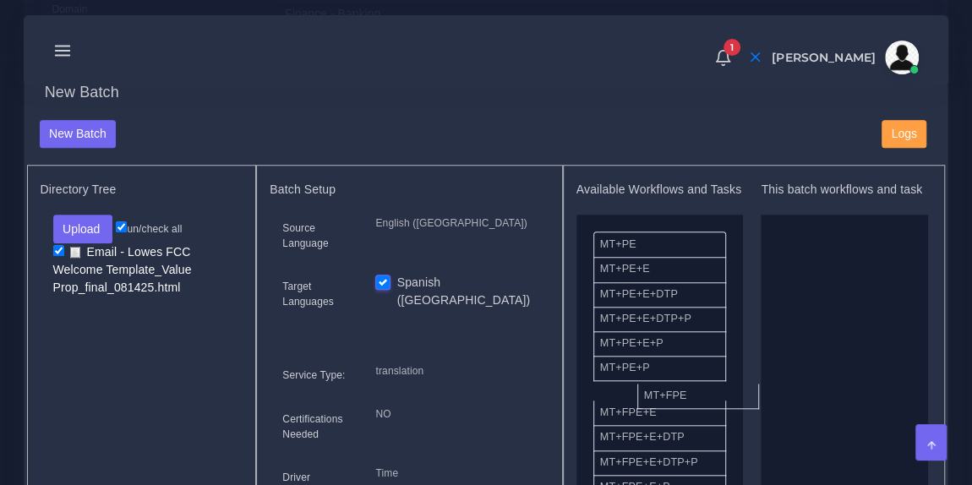
drag, startPoint x: 683, startPoint y: 408, endPoint x: 820, endPoint y: 362, distance: 144.4
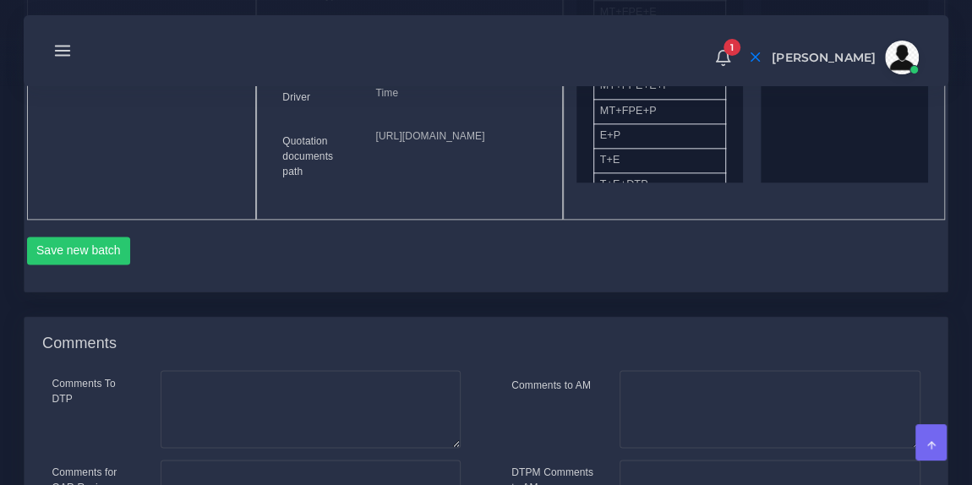
scroll to position [983, 0]
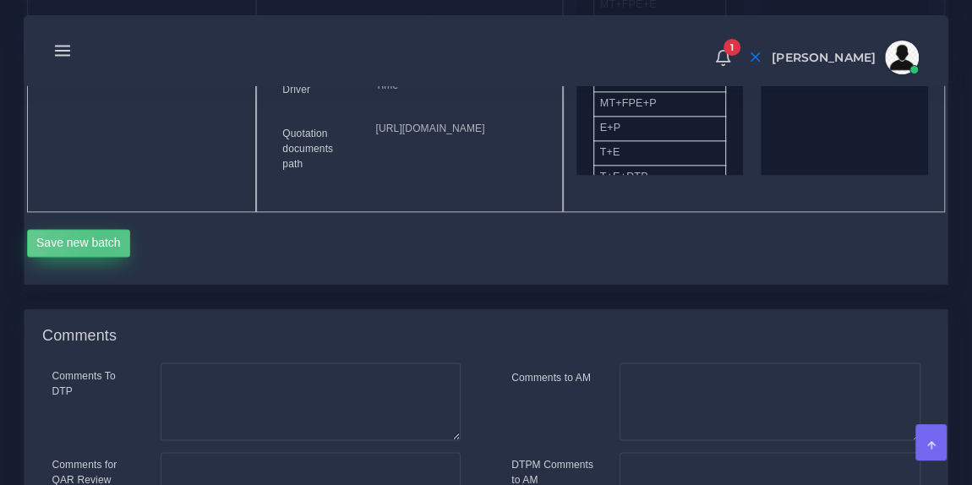
click at [103, 258] on button "Save new batch" at bounding box center [79, 243] width 104 height 29
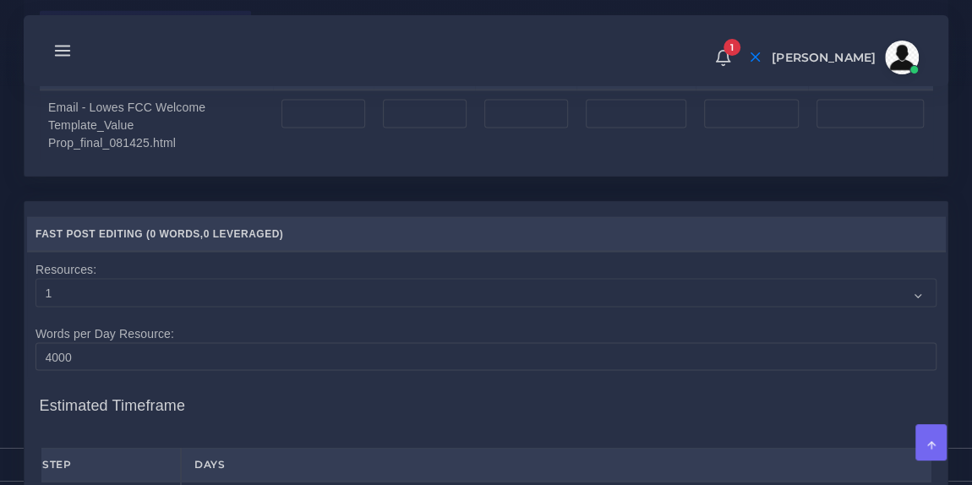
scroll to position [1408, 0]
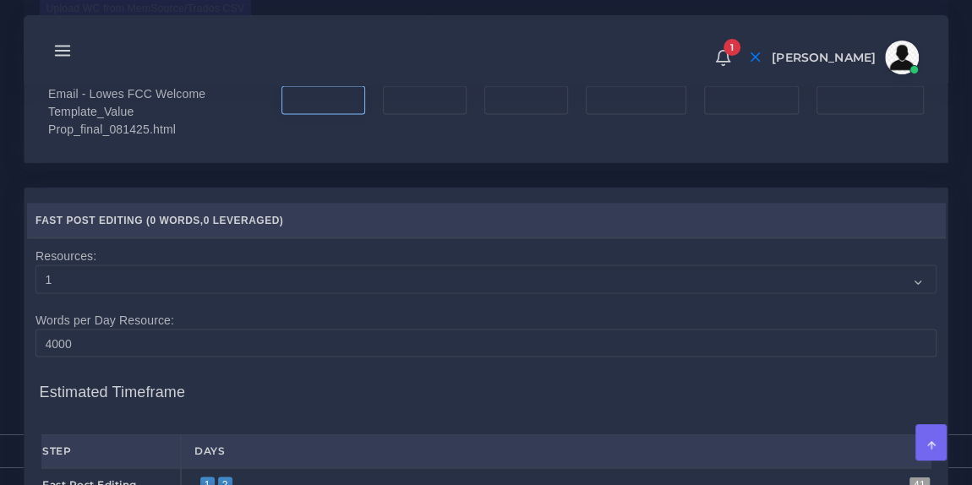
click at [325, 114] on input "number" at bounding box center [324, 99] width 84 height 29
type input "573"
click at [620, 114] on input "number" at bounding box center [636, 99] width 101 height 29
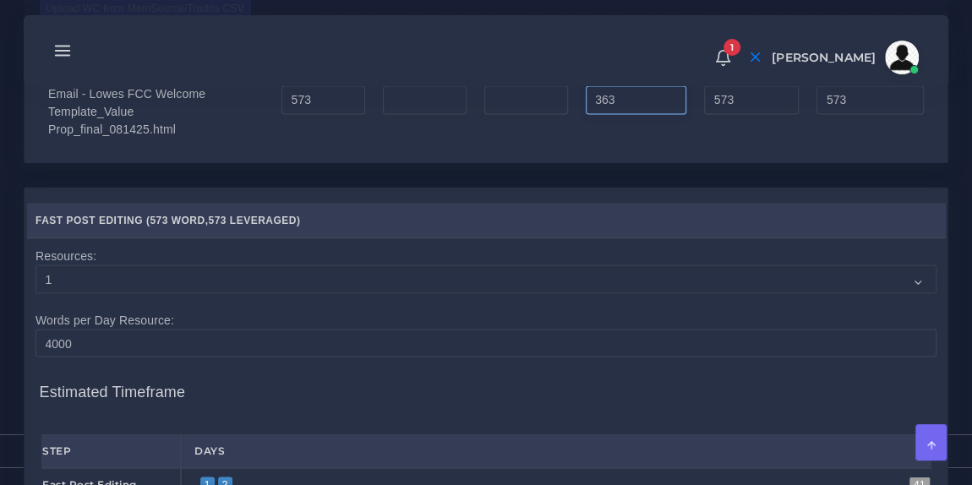
type input "363"
type input "936"
type input "663"
click at [566, 162] on div "Upload WC from MemSource/Trados CSV File No Match Fuzzy Match Full Match Repeti…" at bounding box center [486, 72] width 923 height 180
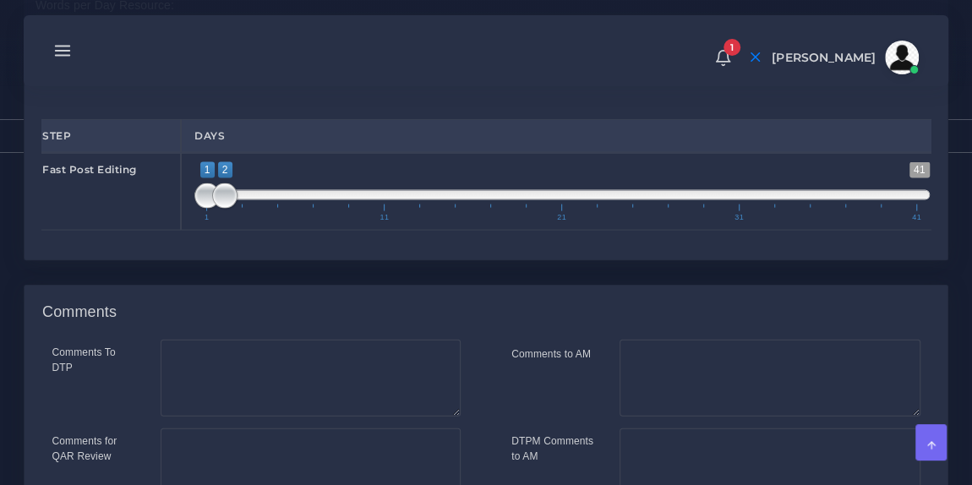
scroll to position [1687, 0]
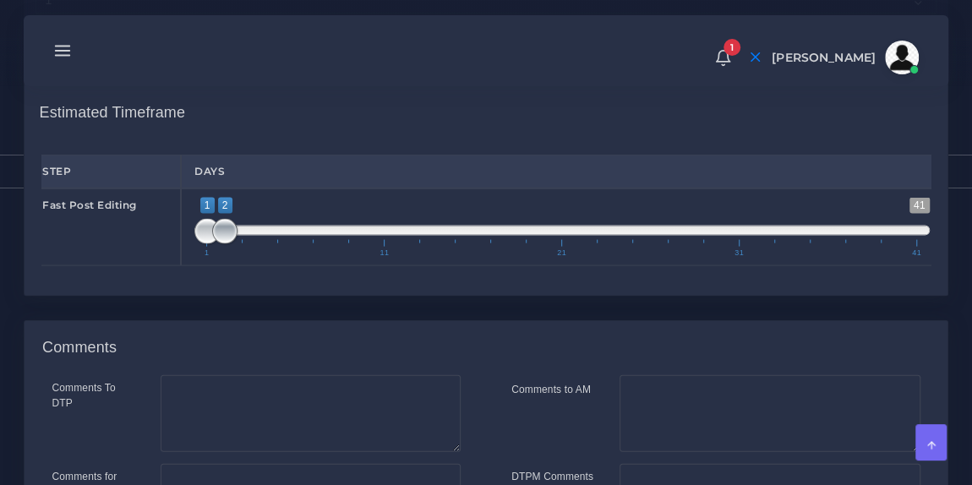
type input "1;1"
drag, startPoint x: 222, startPoint y: 293, endPoint x: 194, endPoint y: 292, distance: 27.9
click at [194, 244] on span at bounding box center [206, 231] width 25 height 25
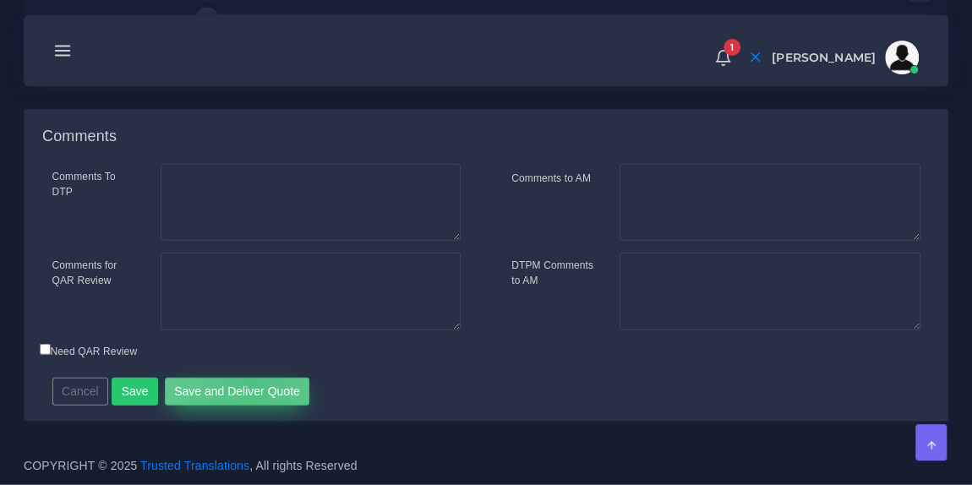
click at [244, 385] on button "Save and Deliver Quote" at bounding box center [237, 392] width 145 height 29
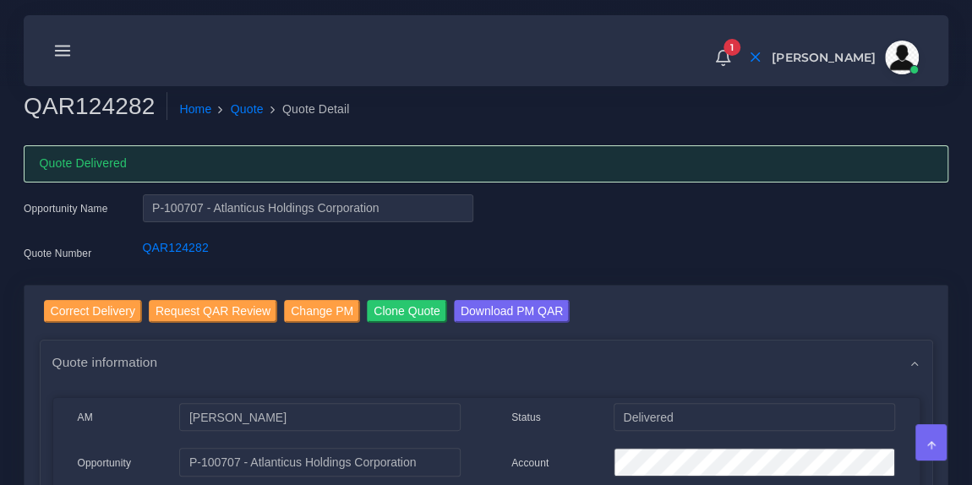
click at [67, 51] on line at bounding box center [63, 51] width 14 height 0
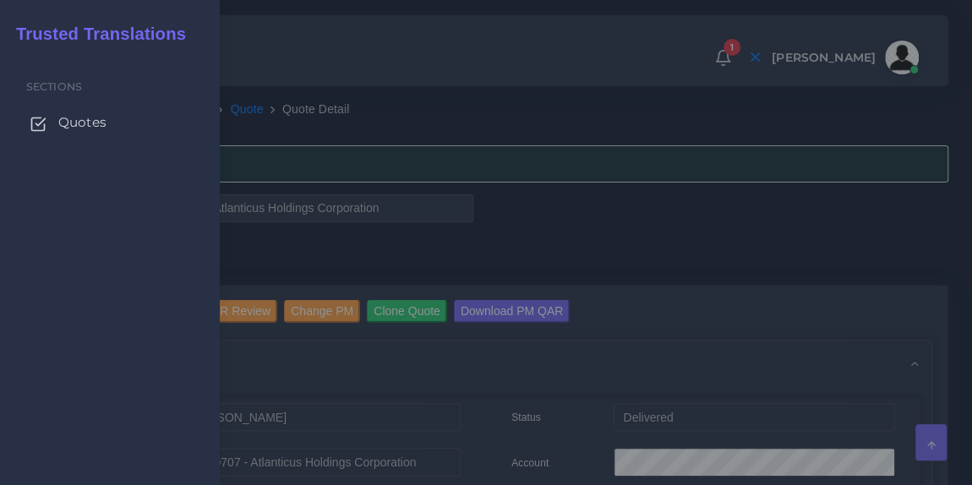
click at [70, 126] on span "Quotes" at bounding box center [82, 122] width 48 height 19
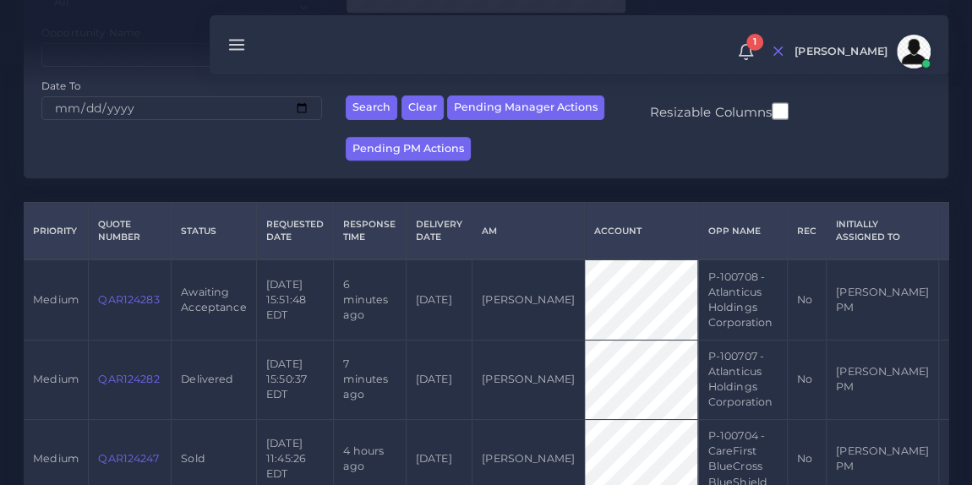
scroll to position [271, 0]
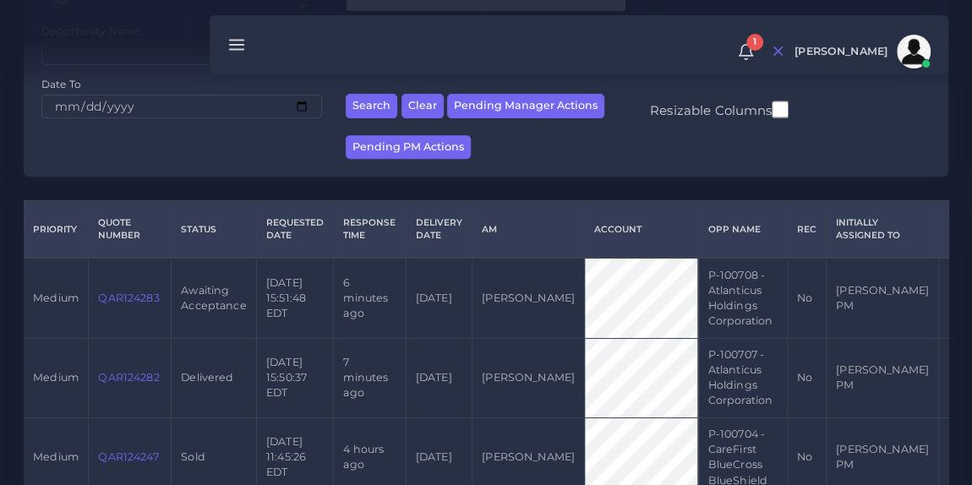
click at [116, 299] on link "QAR124283" at bounding box center [128, 298] width 61 height 13
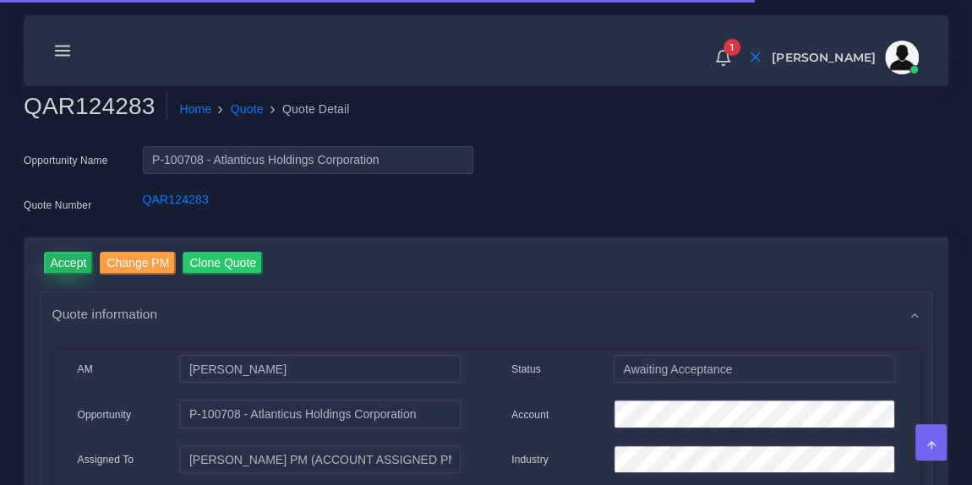
click at [63, 268] on input "Accept" at bounding box center [69, 263] width 50 height 23
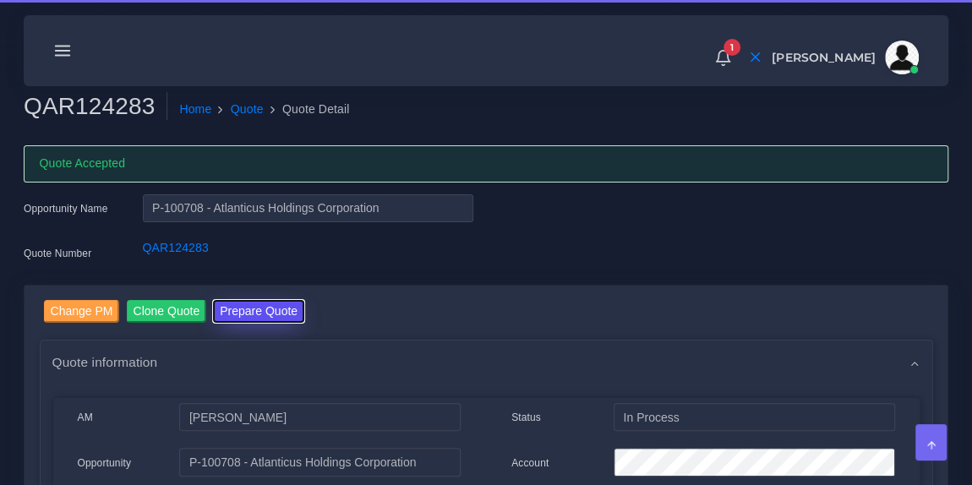
click at [259, 307] on button "Prepare Quote" at bounding box center [258, 311] width 91 height 23
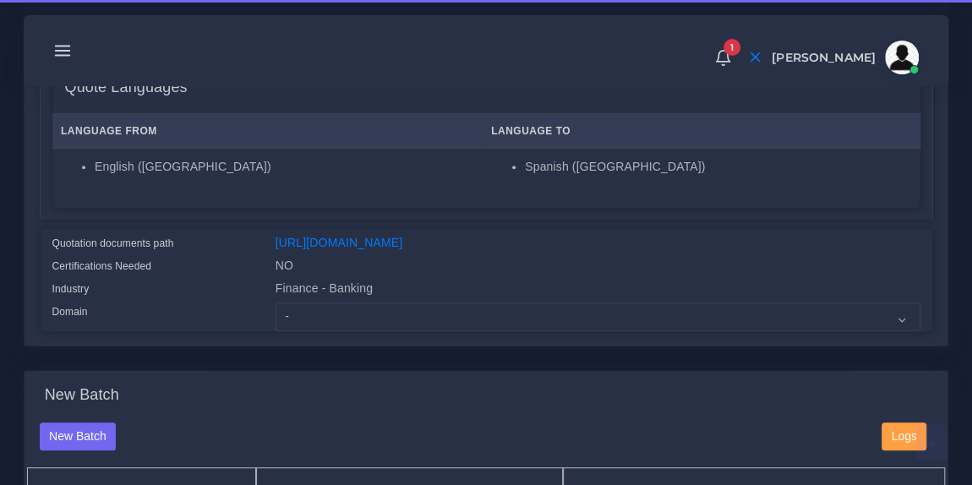
scroll to position [307, 0]
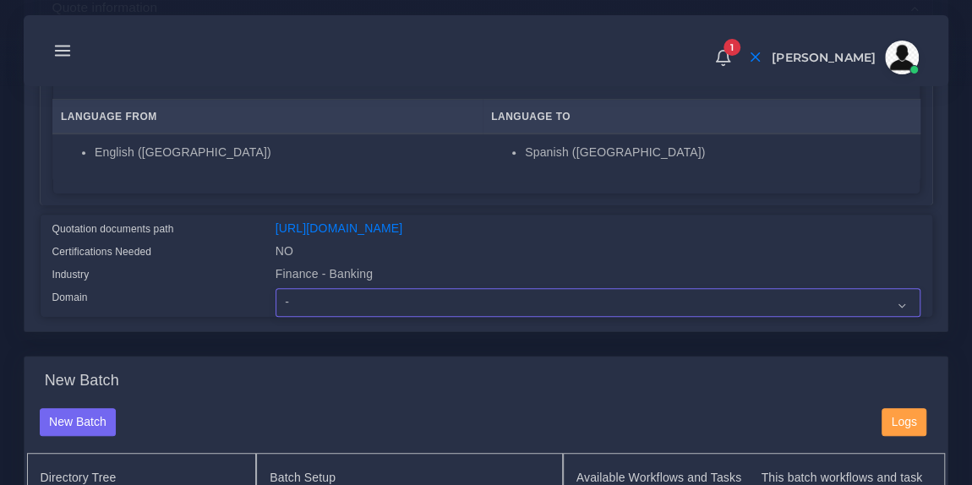
click at [337, 316] on select "- Advertising and Media Agriculture, Forestry and Fishing Architecture, Buildin…" at bounding box center [598, 302] width 645 height 29
select select "Finance - Banking"
click at [276, 299] on select "- Advertising and Media Agriculture, Forestry and Fishing Architecture, Buildin…" at bounding box center [598, 302] width 645 height 29
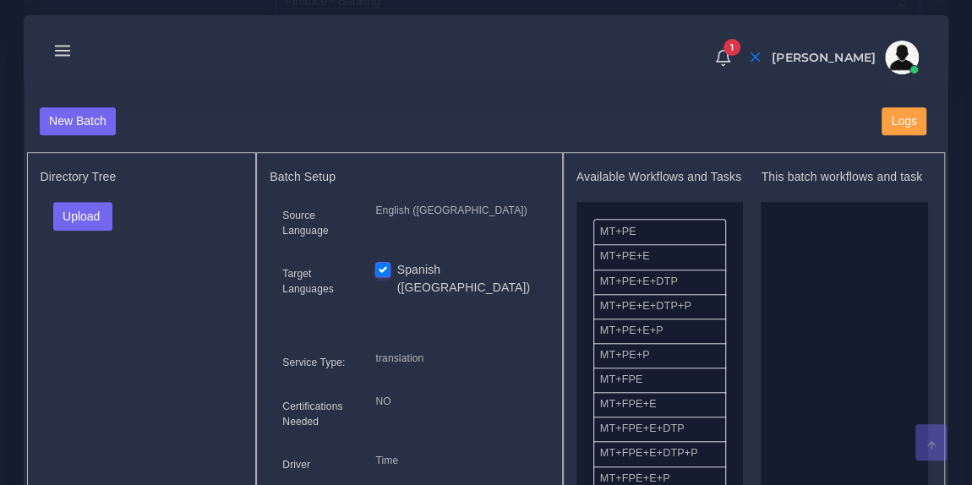
scroll to position [637, 0]
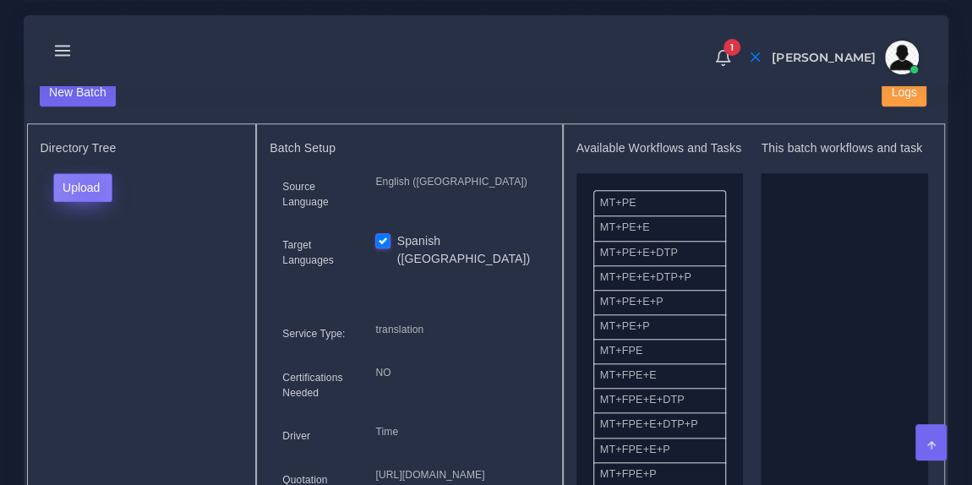
click at [90, 201] on button "Upload" at bounding box center [83, 187] width 60 height 29
click at [96, 258] on label "Files" at bounding box center [112, 250] width 117 height 21
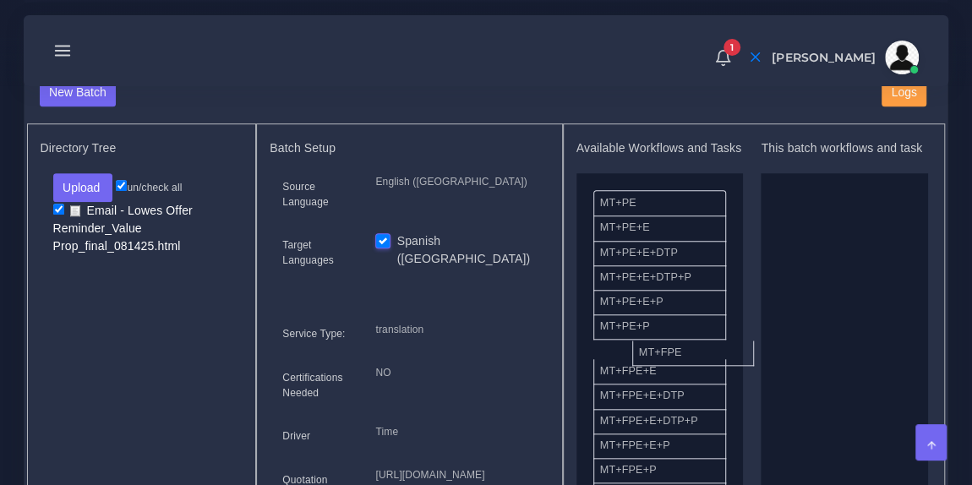
drag, startPoint x: 695, startPoint y: 367, endPoint x: 837, endPoint y: 348, distance: 143.3
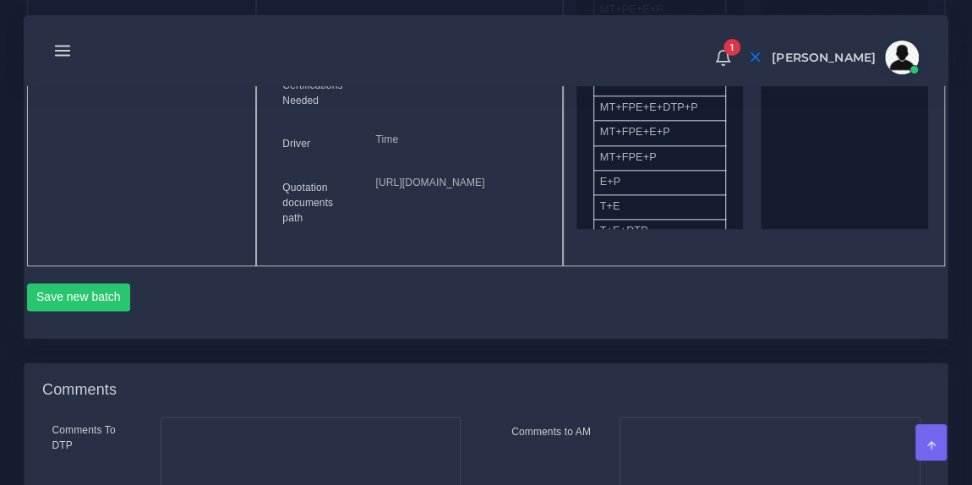
scroll to position [952, 0]
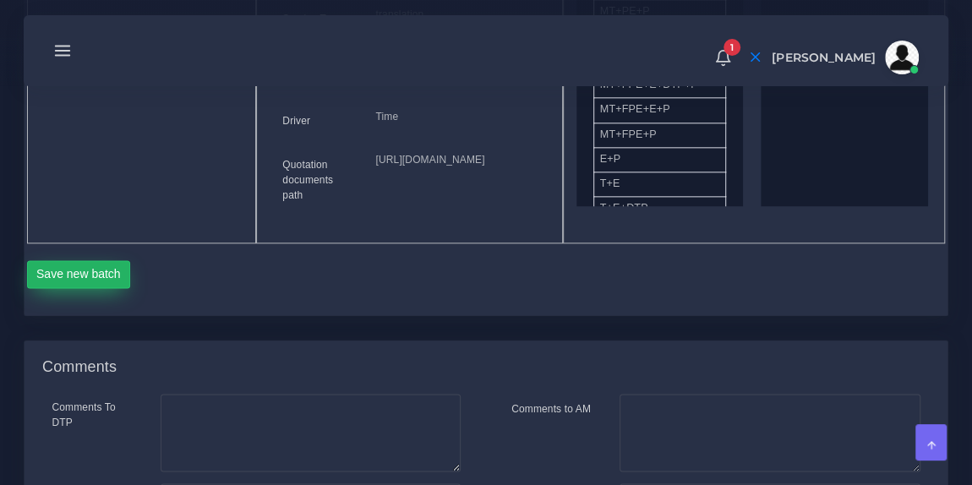
click at [102, 289] on button "Save new batch" at bounding box center [79, 274] width 104 height 29
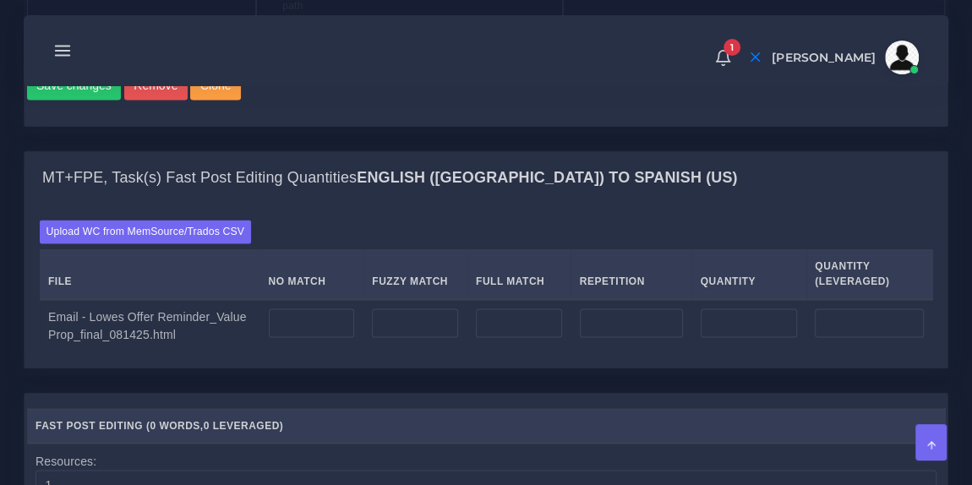
scroll to position [1190, 0]
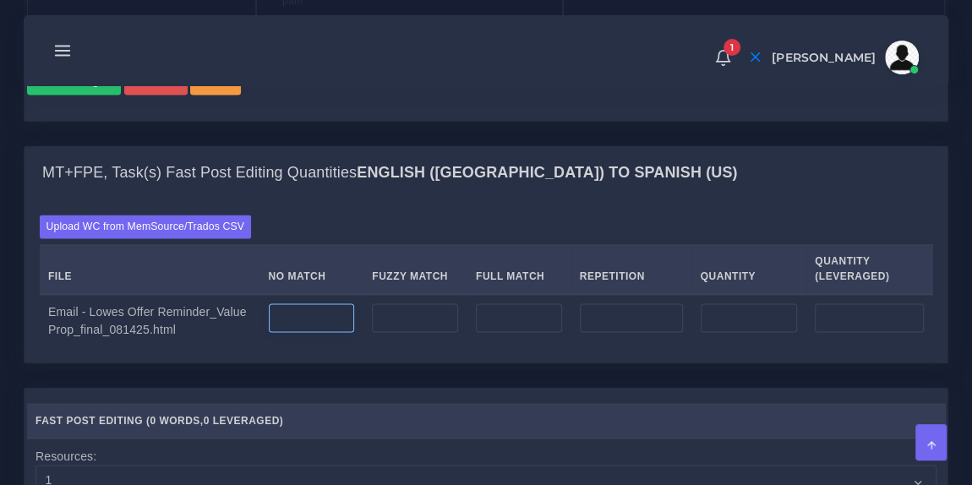
click at [296, 332] on input "number" at bounding box center [312, 318] width 86 height 29
type input "260"
click at [343, 323] on div "Upload WC from MemSource/Trados CSV File No Match Fuzzy Match Full Match Repeti…" at bounding box center [487, 281] width 894 height 133
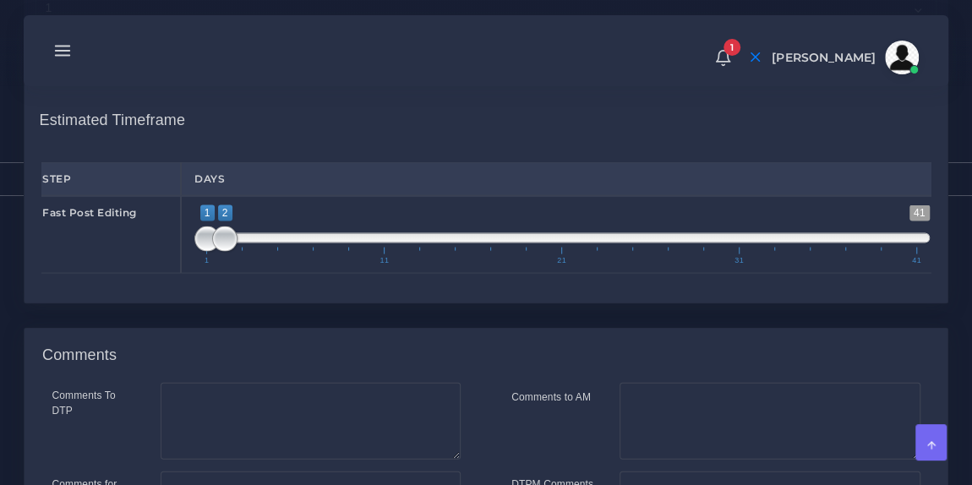
scroll to position [1724, 0]
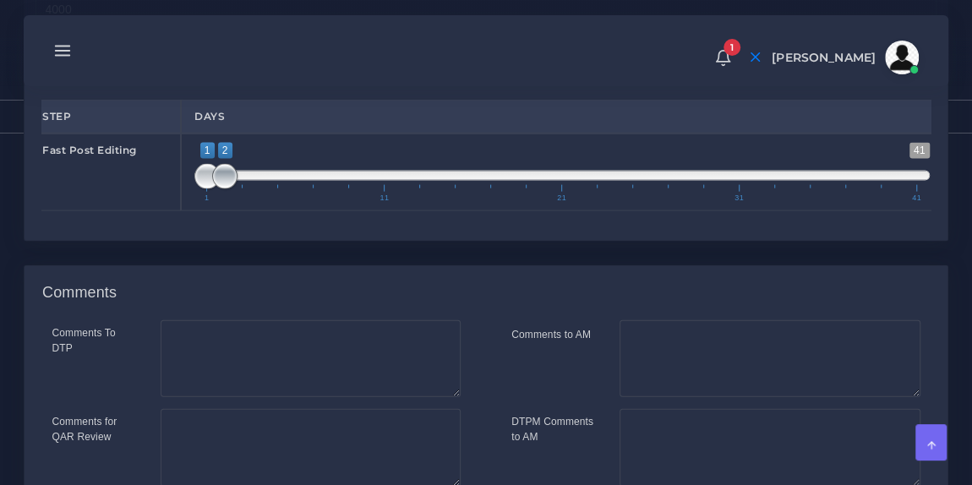
type input "1;1"
drag, startPoint x: 227, startPoint y: 256, endPoint x: 191, endPoint y: 255, distance: 35.5
click at [191, 211] on div "1 41 1 1 1 — 1 1 11 21 31 41 1;1" at bounding box center [562, 173] width 763 height 78
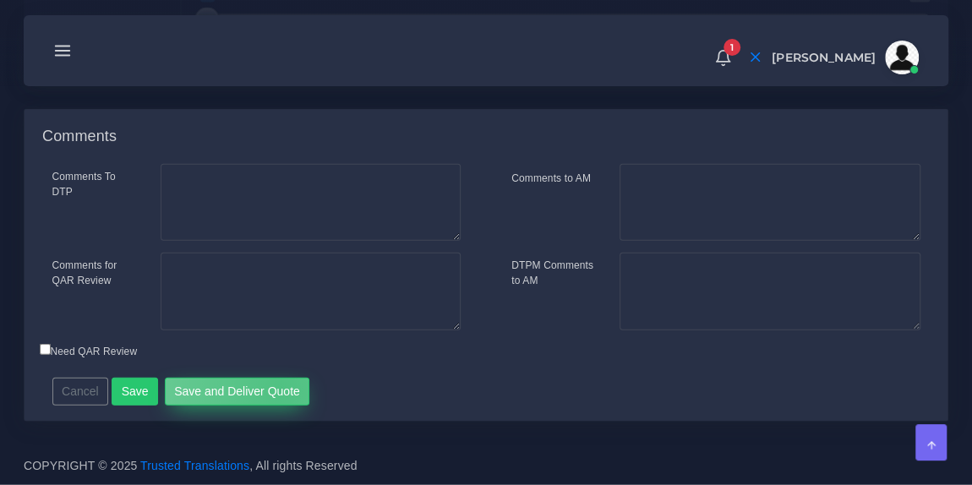
click at [274, 391] on button "Save and Deliver Quote" at bounding box center [237, 392] width 145 height 29
